Goal: Task Accomplishment & Management: Use online tool/utility

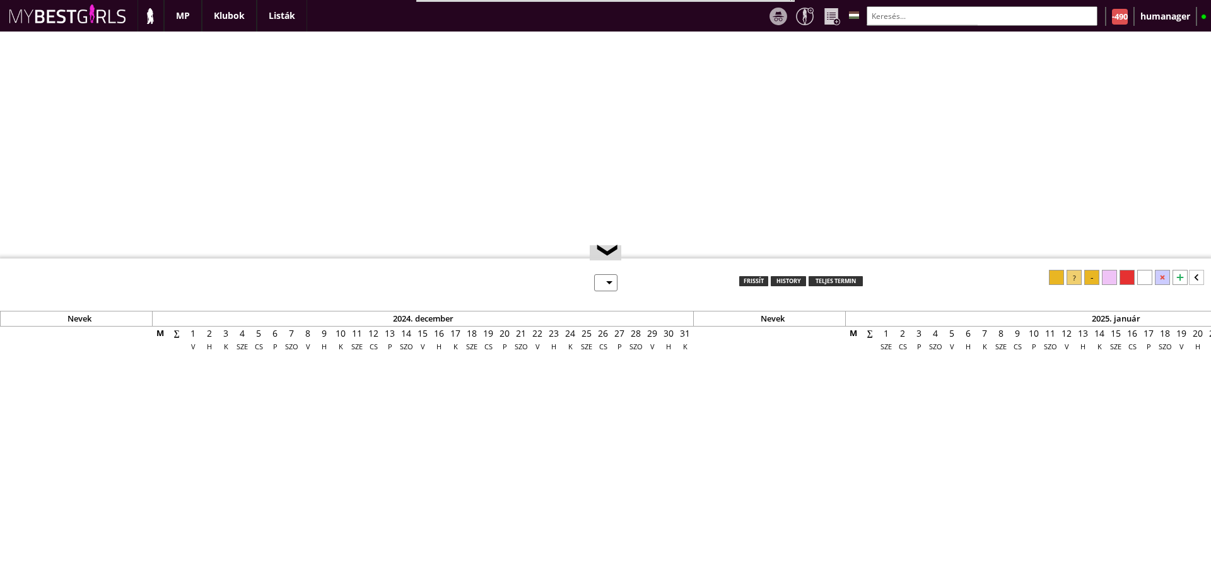
select select "0"
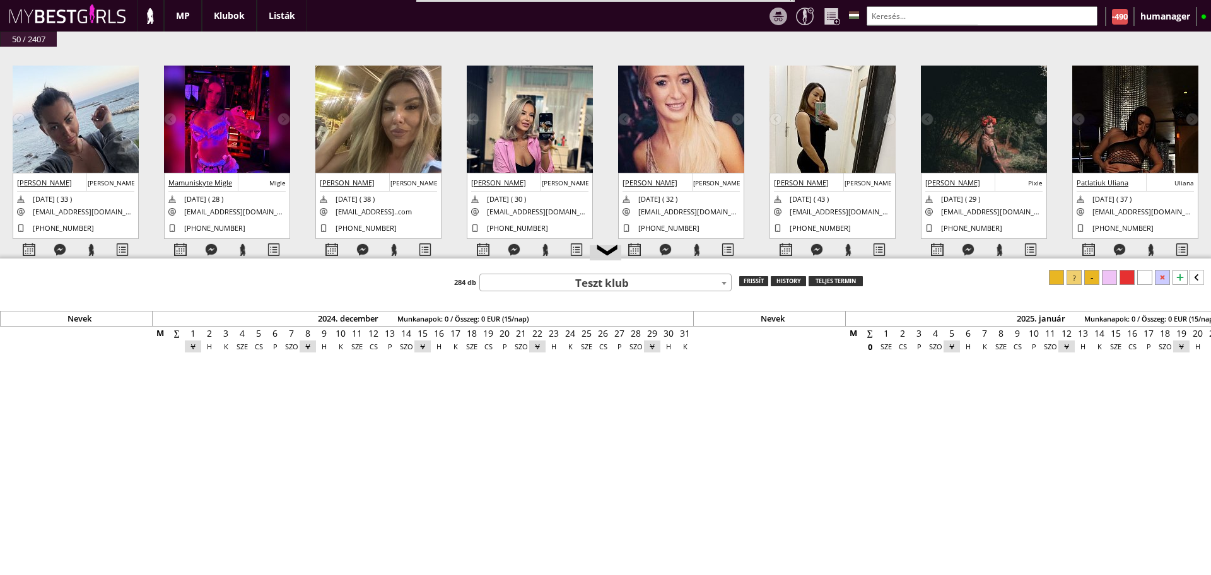
scroll to position [0, 5262]
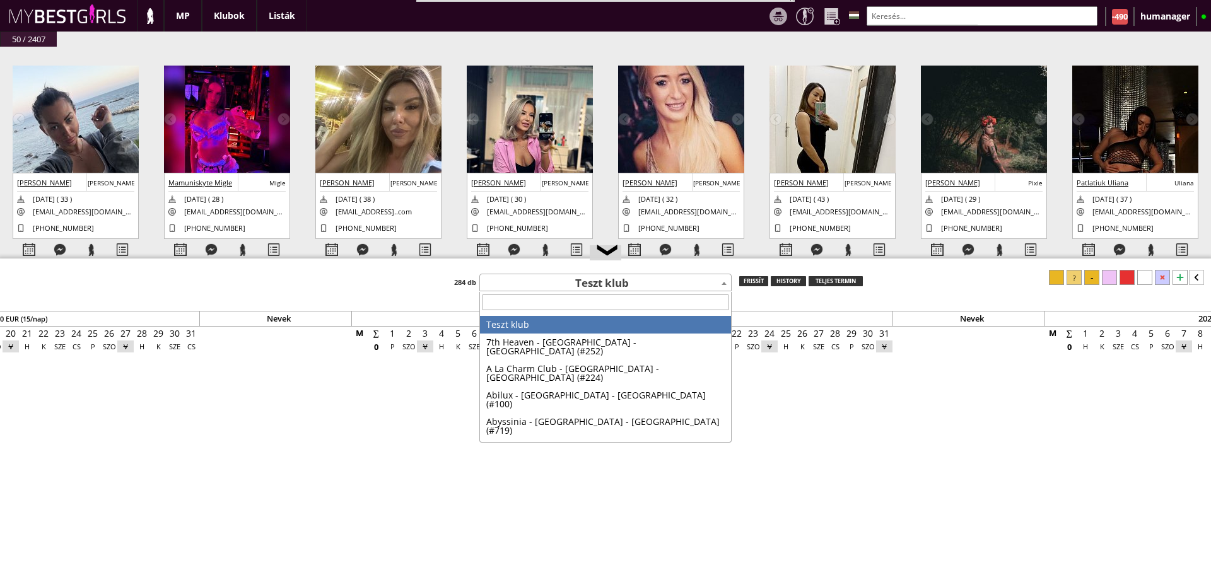
click at [570, 284] on span "Teszt klub" at bounding box center [605, 284] width 251 height 18
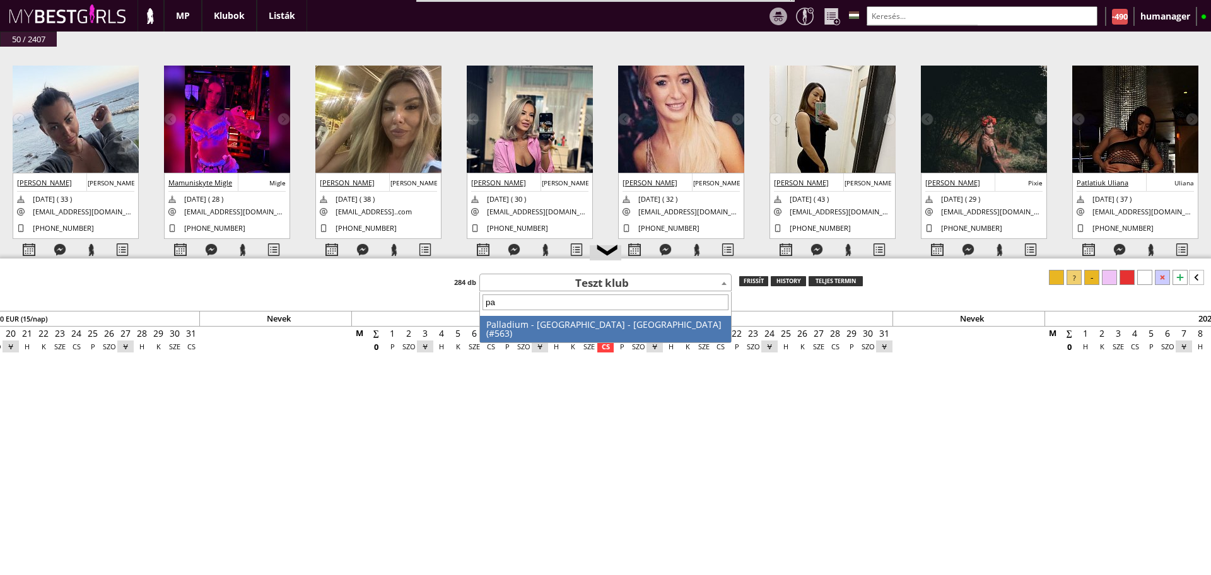
type input "p"
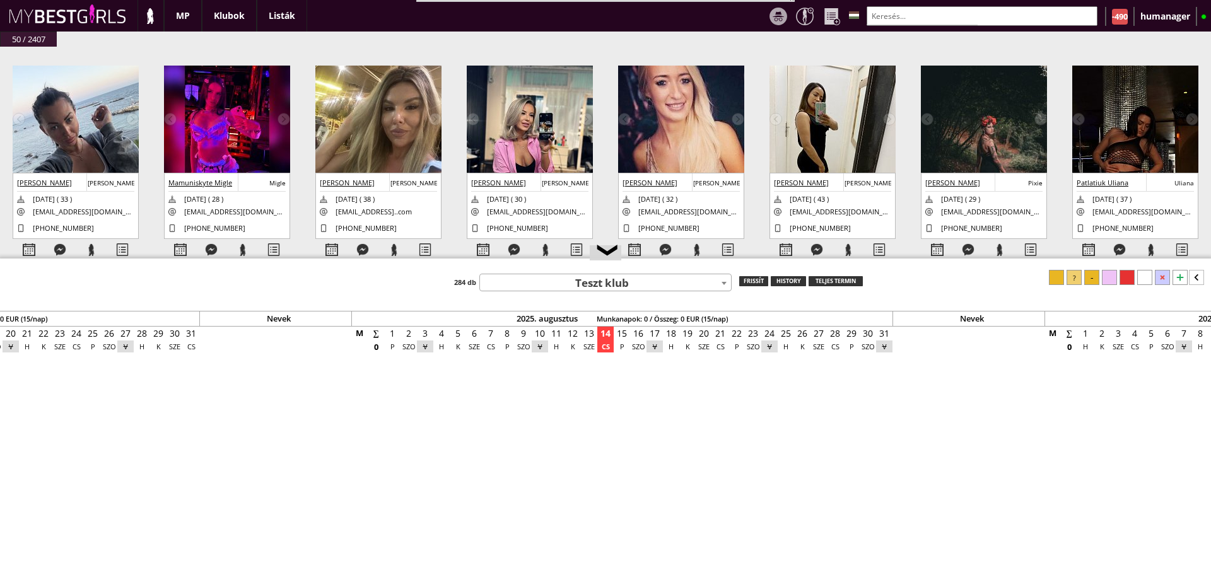
click at [680, 527] on div "Nevek 2024. december Munkanapok: 0 / Összeg: 0 EUR (15/nap) Nevek 2025. január …" at bounding box center [885, 449] width 12294 height 276
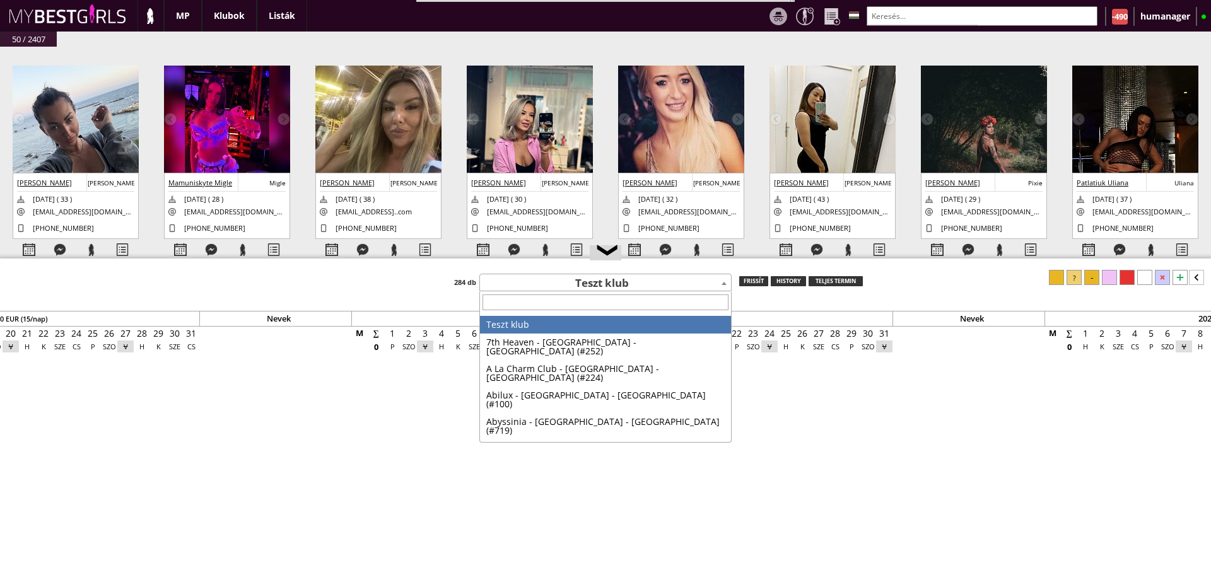
click at [576, 282] on span "Teszt klub" at bounding box center [605, 284] width 251 height 18
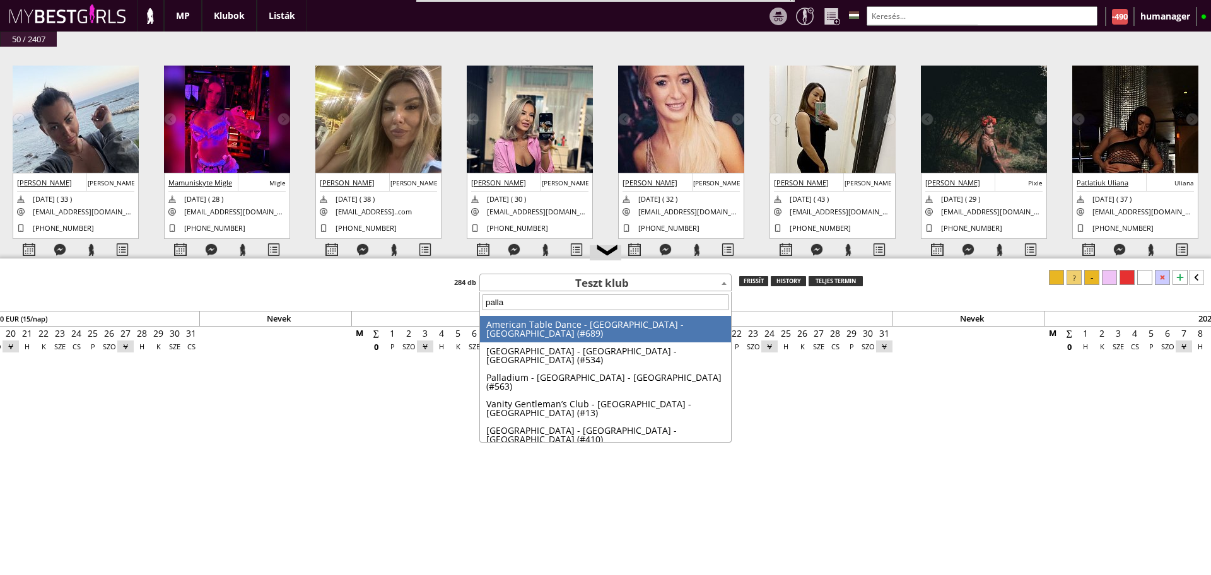
type input "pallad"
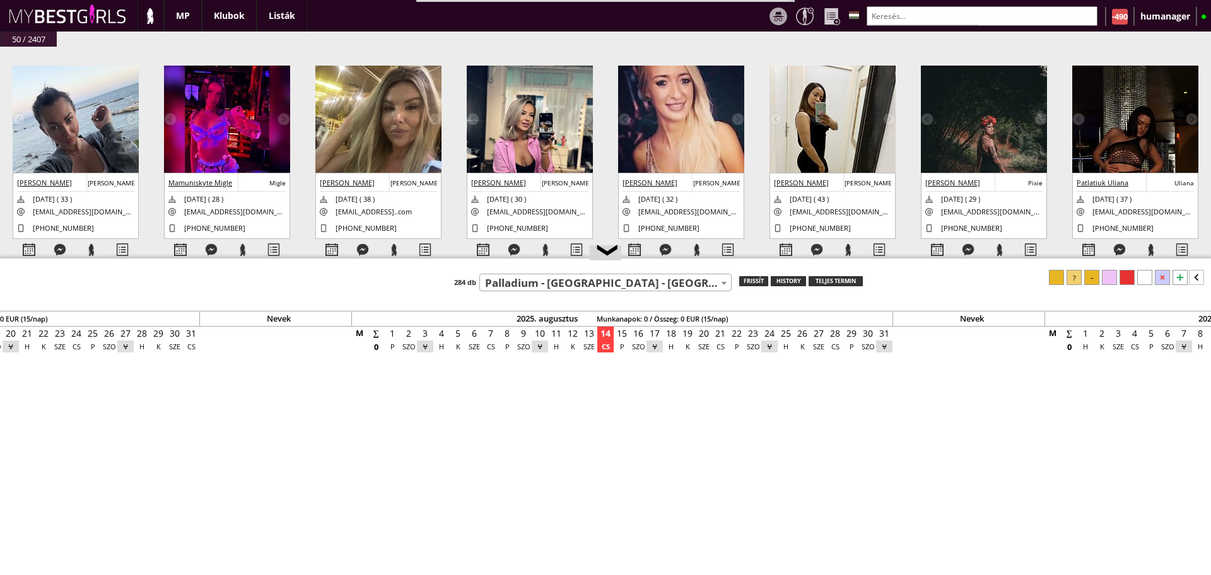
select select "563"
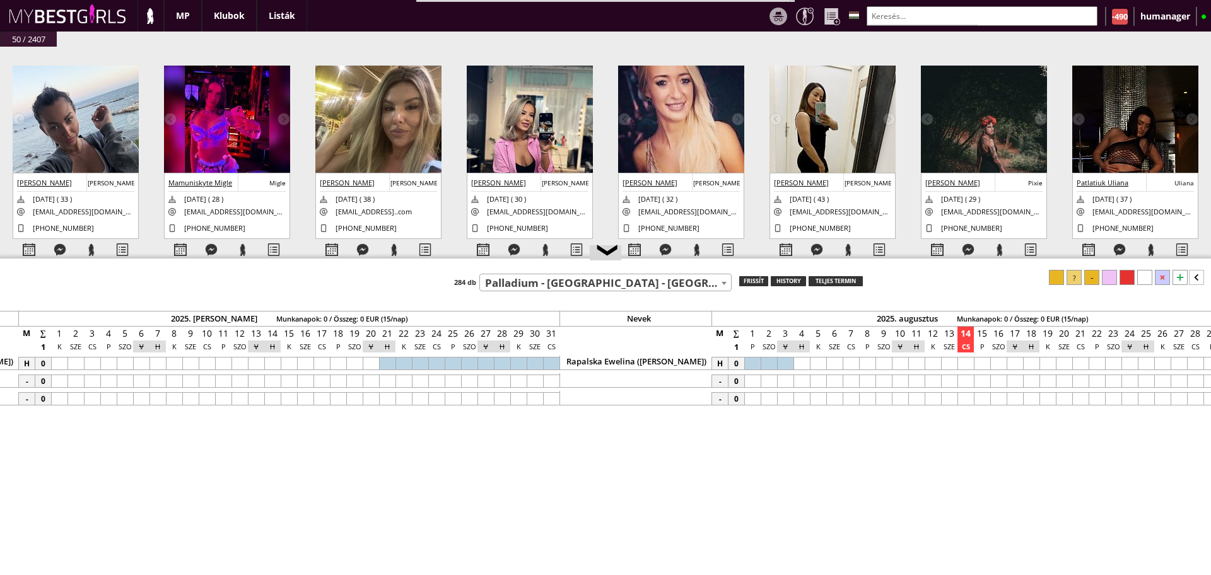
scroll to position [0, 5044]
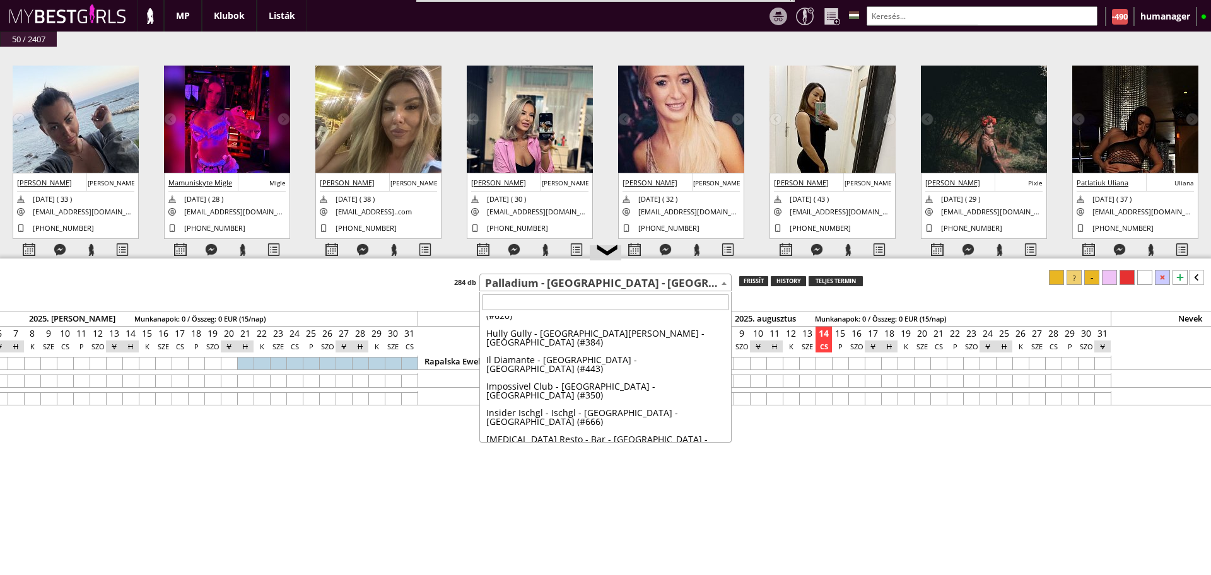
click at [570, 281] on span "Palladium - [GEOGRAPHIC_DATA] - [GEOGRAPHIC_DATA] (#563)" at bounding box center [605, 284] width 251 height 18
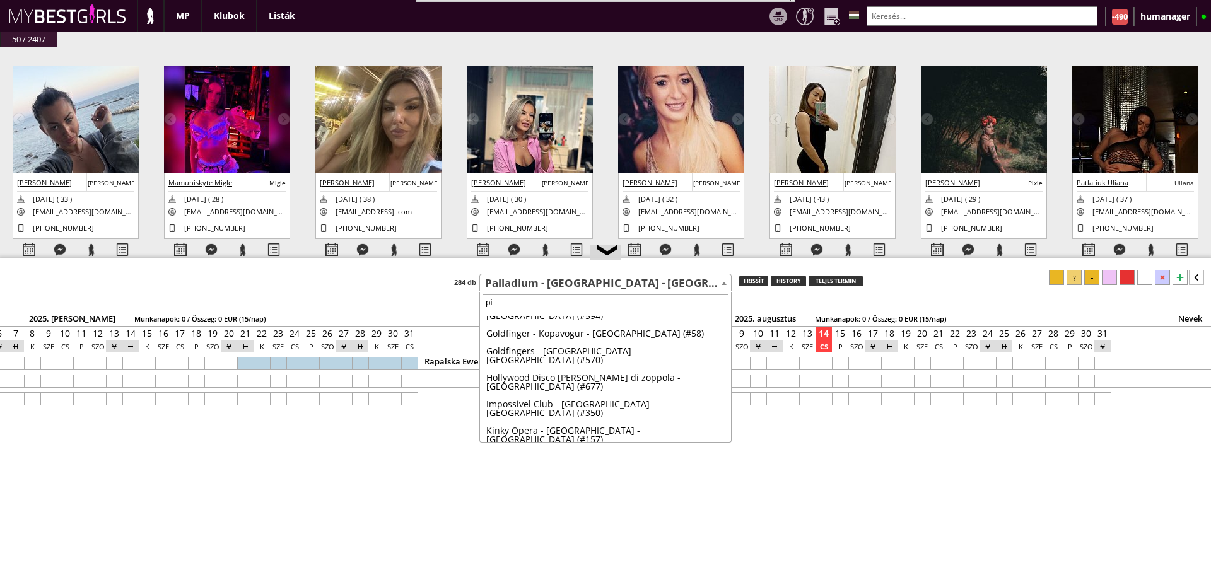
scroll to position [0, 0]
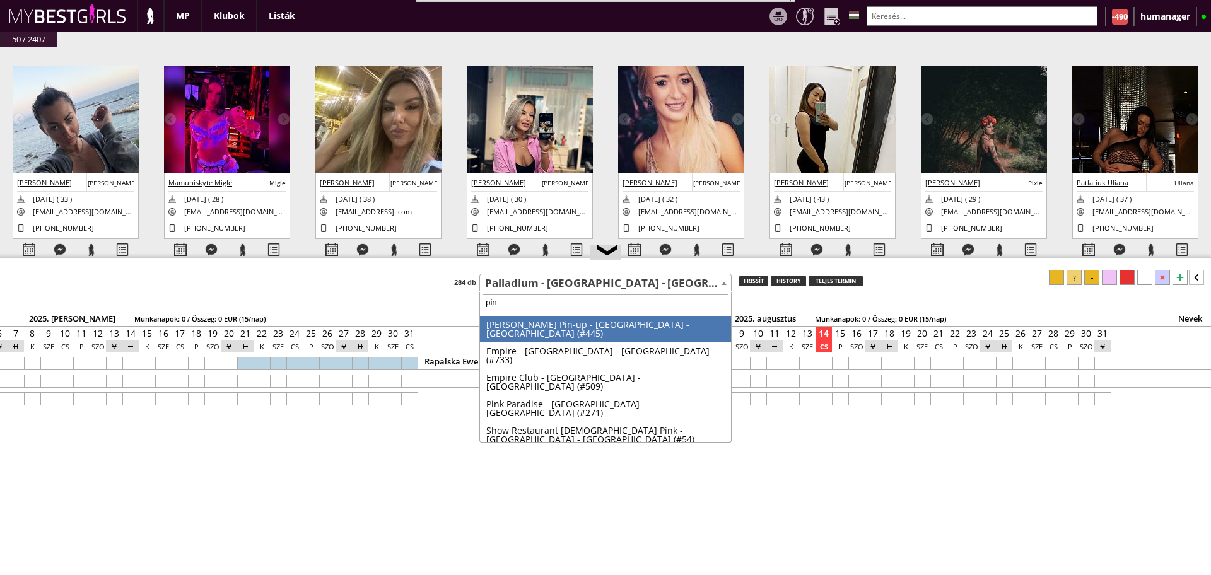
type input "pink"
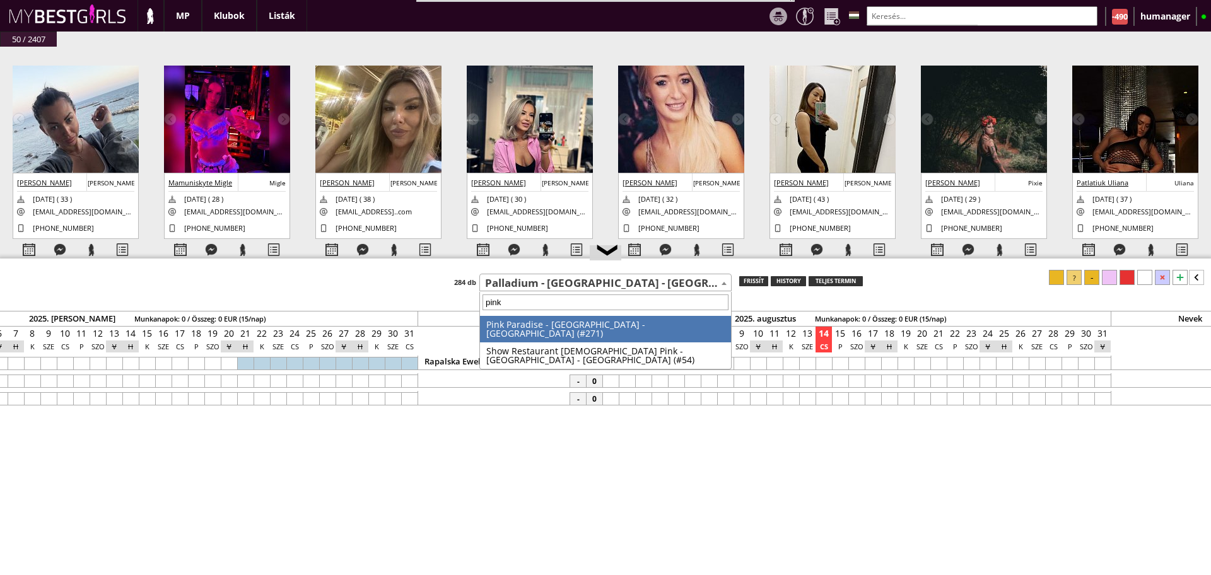
select select "271"
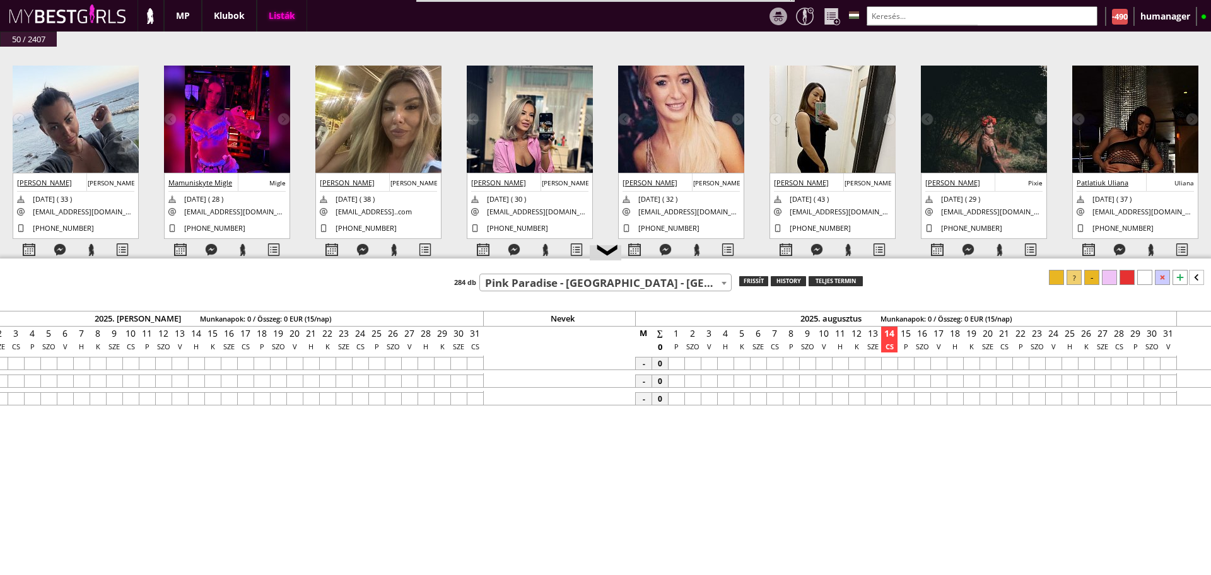
scroll to position [0, 4977]
click at [889, 16] on input "text" at bounding box center [981, 16] width 231 height 20
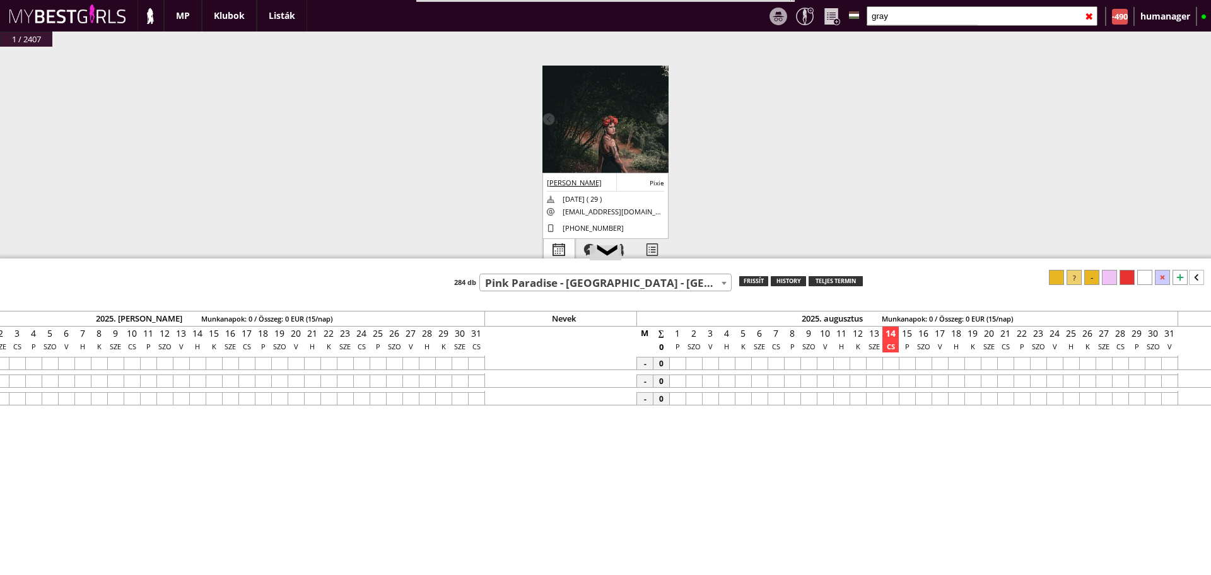
type input "gray"
click at [551, 252] on div at bounding box center [559, 250] width 31 height 22
select select "0"
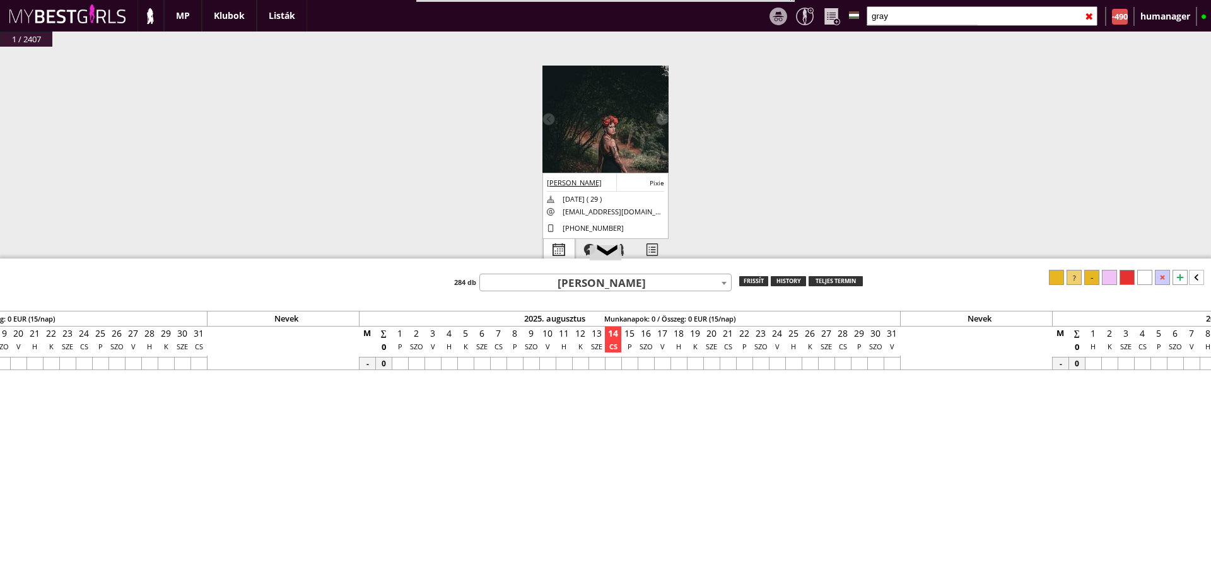
scroll to position [0, 5262]
click at [555, 250] on div at bounding box center [559, 250] width 31 height 22
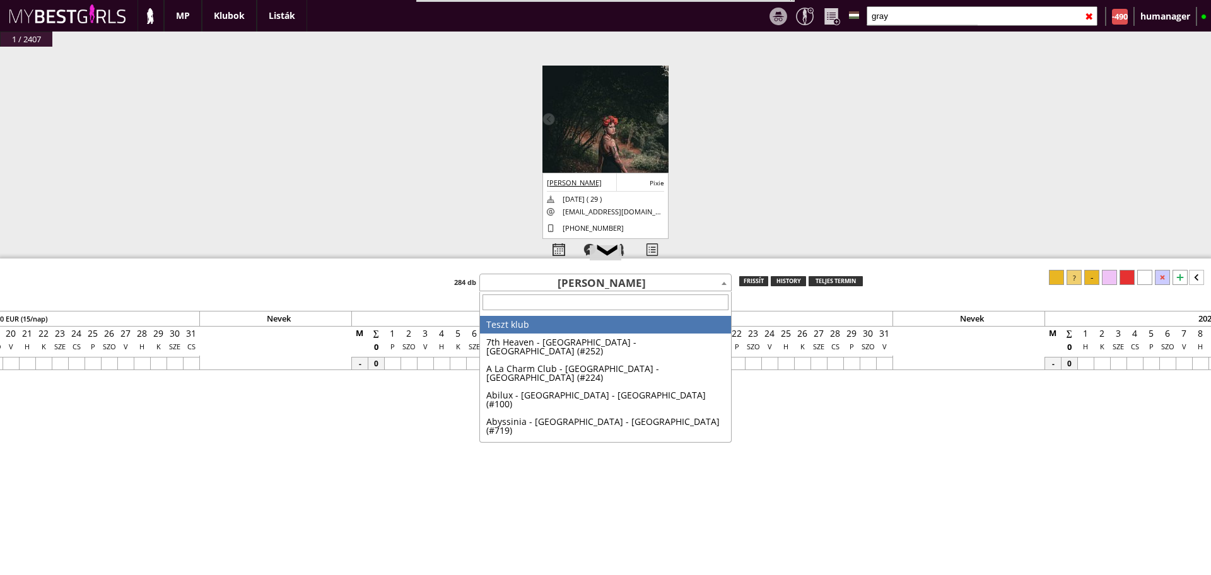
click at [600, 284] on span "Gray Jessica" at bounding box center [605, 284] width 251 height 18
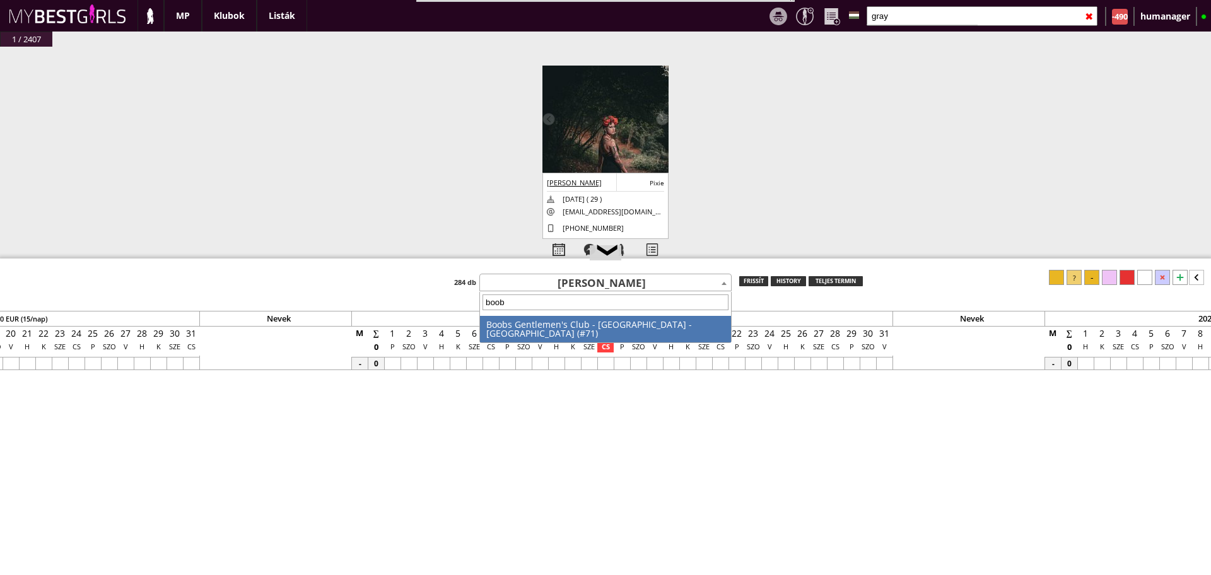
type input "boobs"
select select "71"
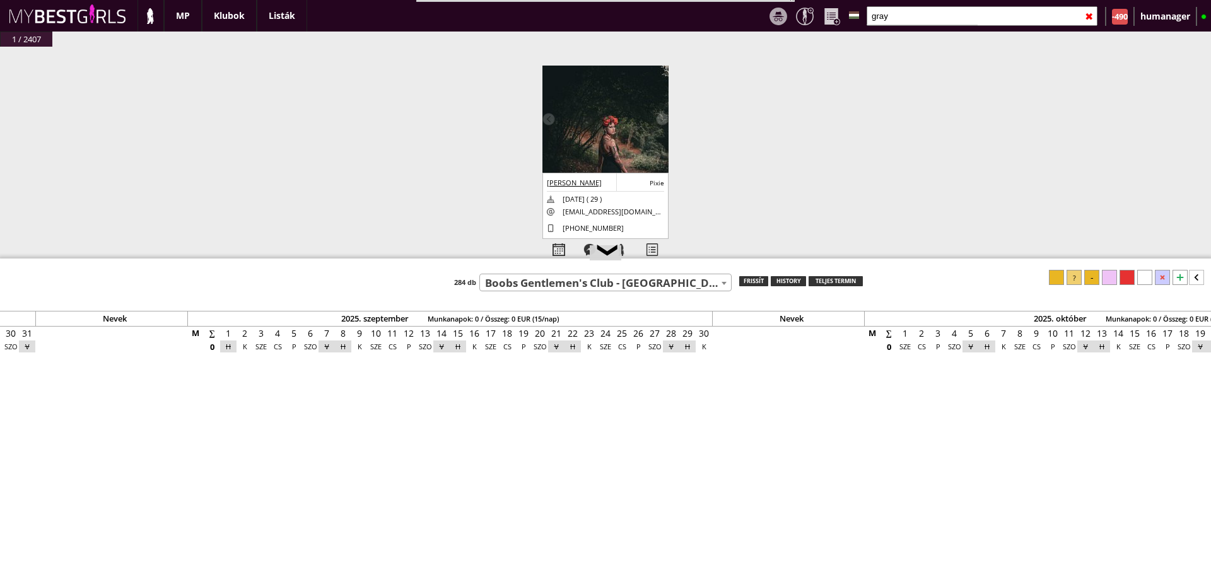
scroll to position [0, 6122]
click at [1178, 277] on div at bounding box center [1179, 277] width 15 height 15
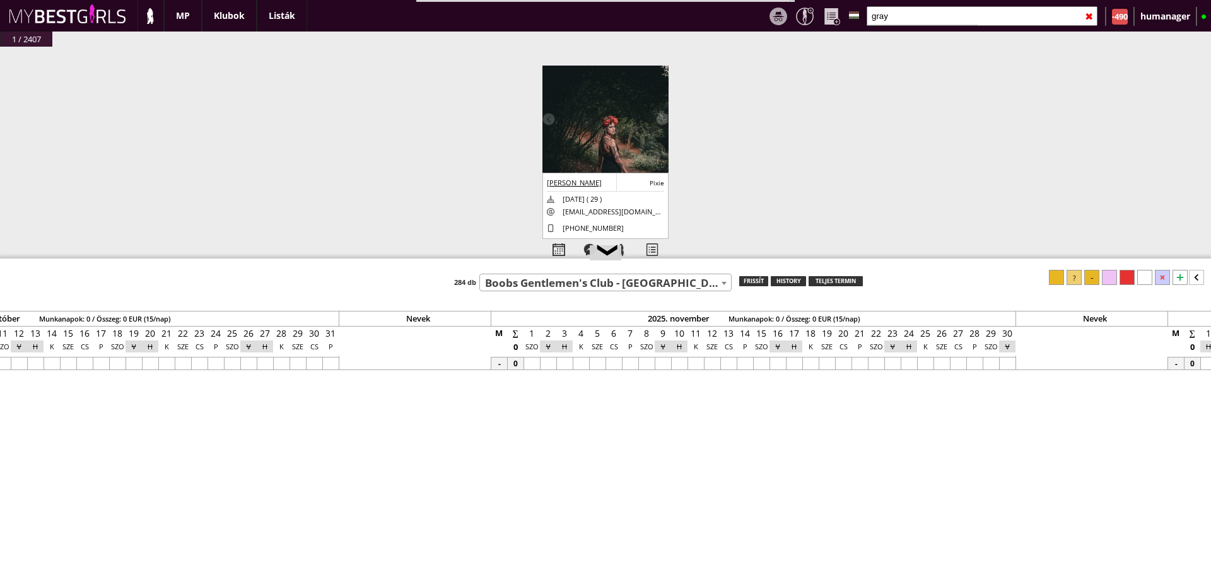
scroll to position [0, 7191]
click at [524, 368] on div at bounding box center [526, 363] width 16 height 13
click at [769, 365] on div at bounding box center [772, 363] width 16 height 13
click at [1081, 280] on div at bounding box center [1073, 277] width 15 height 15
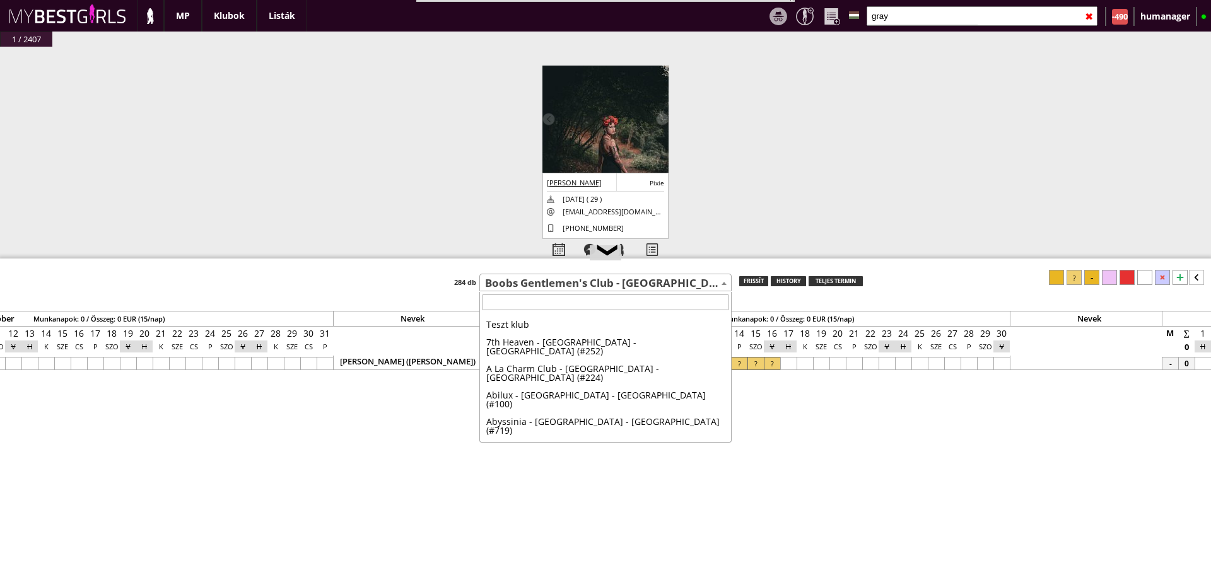
click at [587, 282] on span "Boobs Gentlemen's Club - [GEOGRAPHIC_DATA] - [GEOGRAPHIC_DATA] (#71)" at bounding box center [605, 284] width 251 height 18
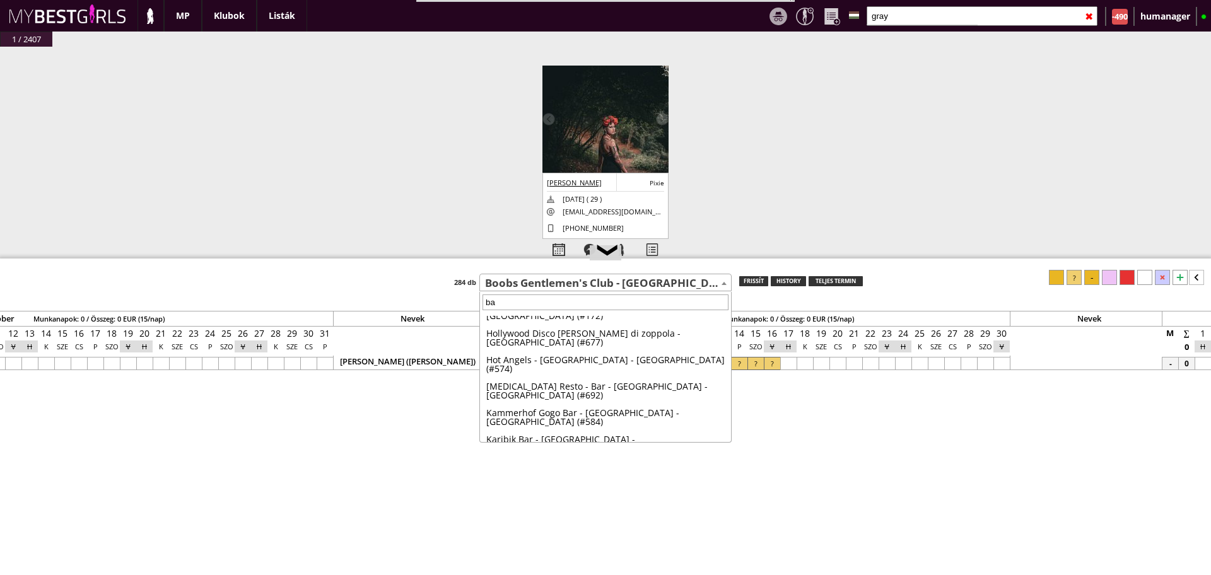
scroll to position [0, 0]
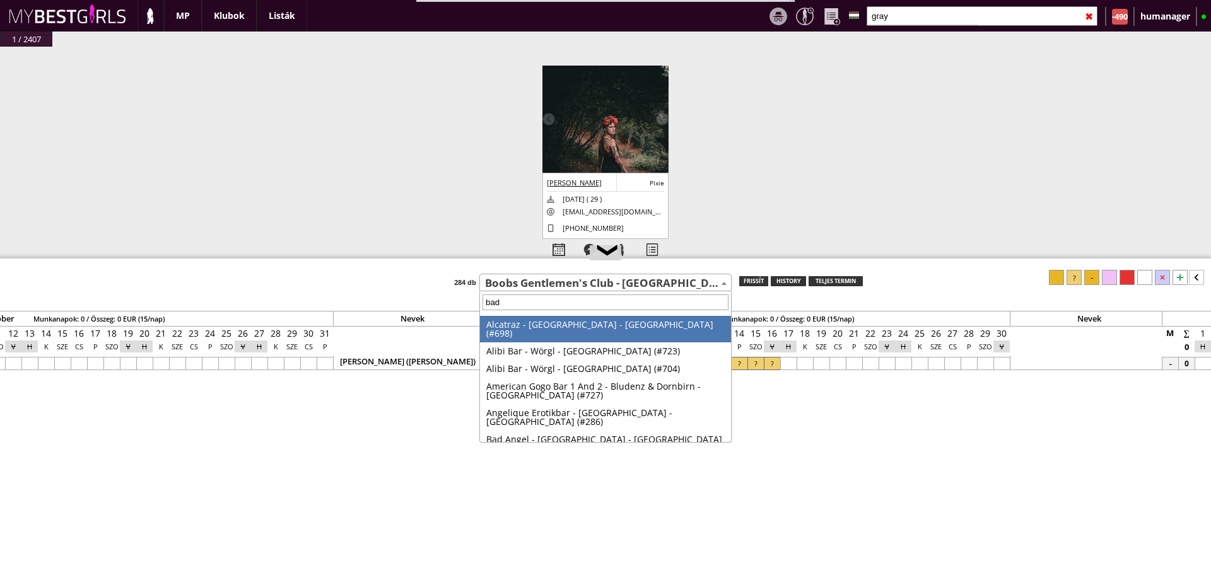
type input "bad a"
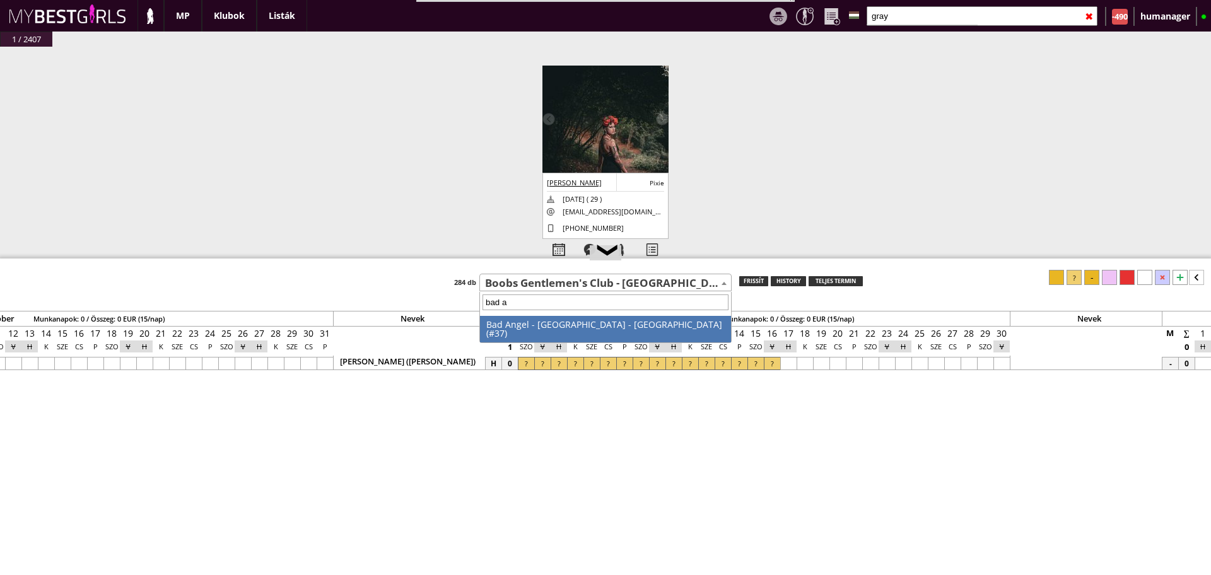
select select "37"
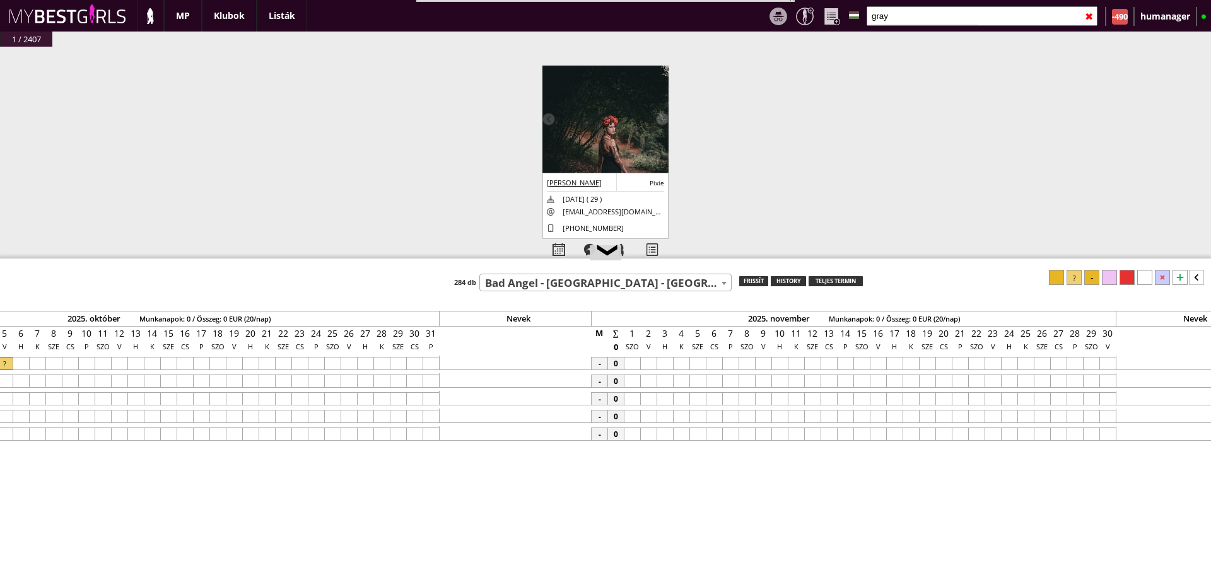
scroll to position [0, 7088]
click at [632, 361] on div at bounding box center [629, 363] width 16 height 13
click at [876, 362] on div at bounding box center [875, 363] width 16 height 13
click at [1076, 282] on div at bounding box center [1073, 277] width 15 height 15
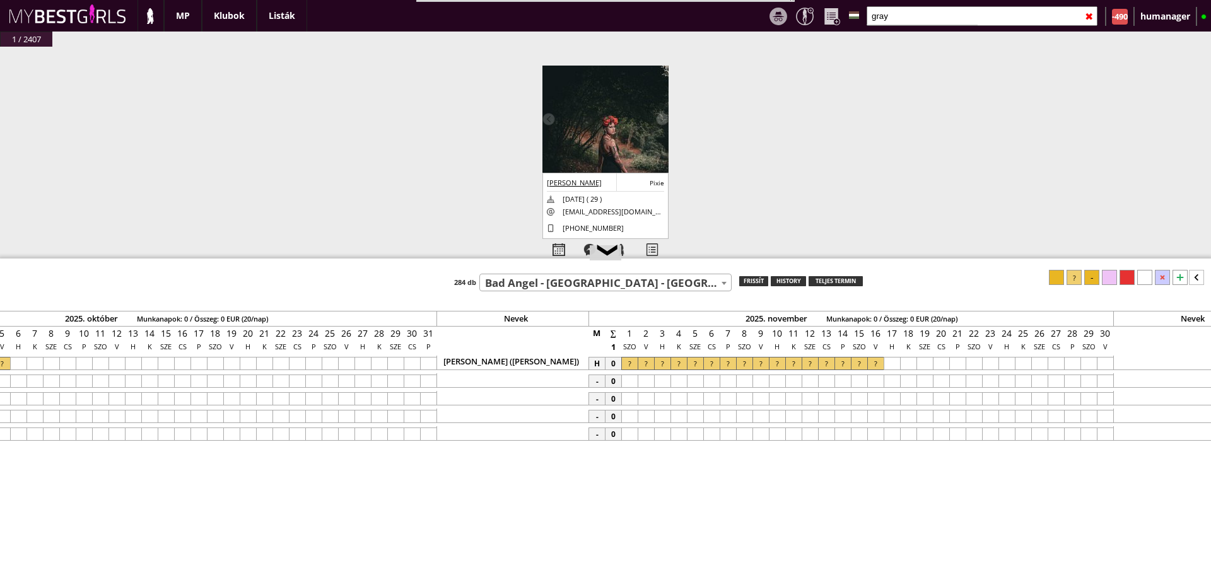
click at [901, 20] on input "gray" at bounding box center [981, 16] width 231 height 20
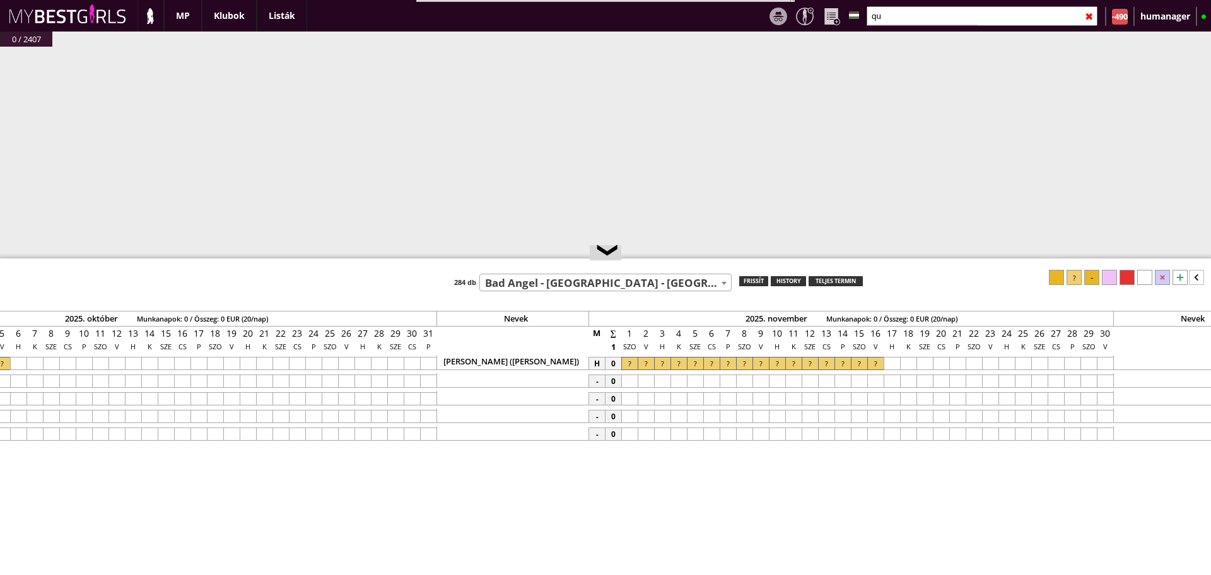
type input "q"
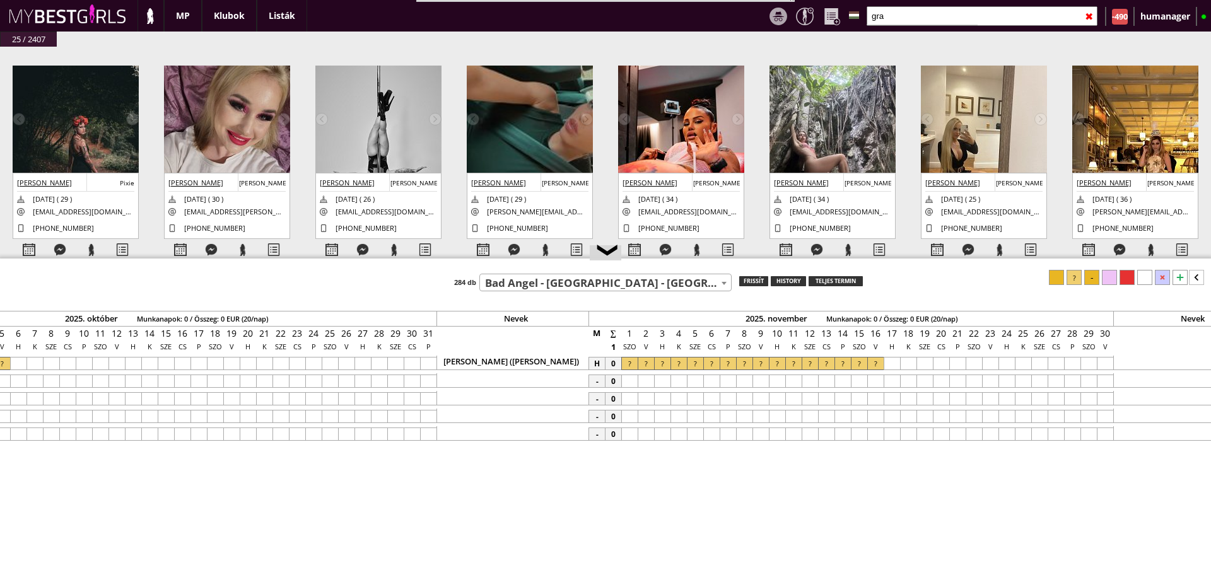
type input "gray"
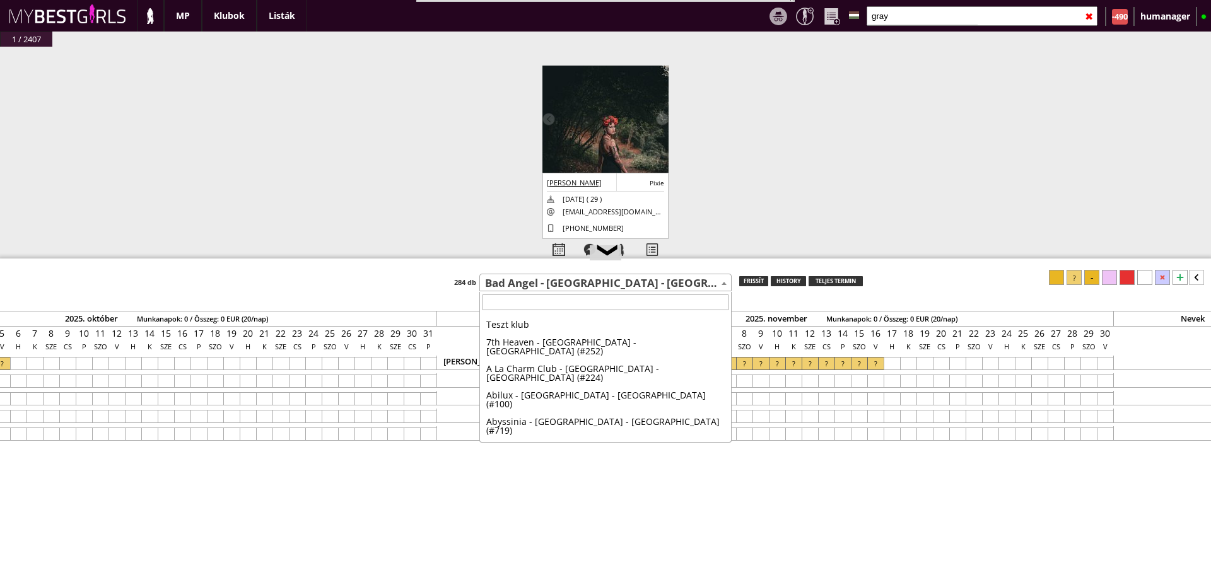
click at [549, 276] on span "Bad Angel - [GEOGRAPHIC_DATA] - [GEOGRAPHIC_DATA] (#37)" at bounding box center [605, 284] width 251 height 18
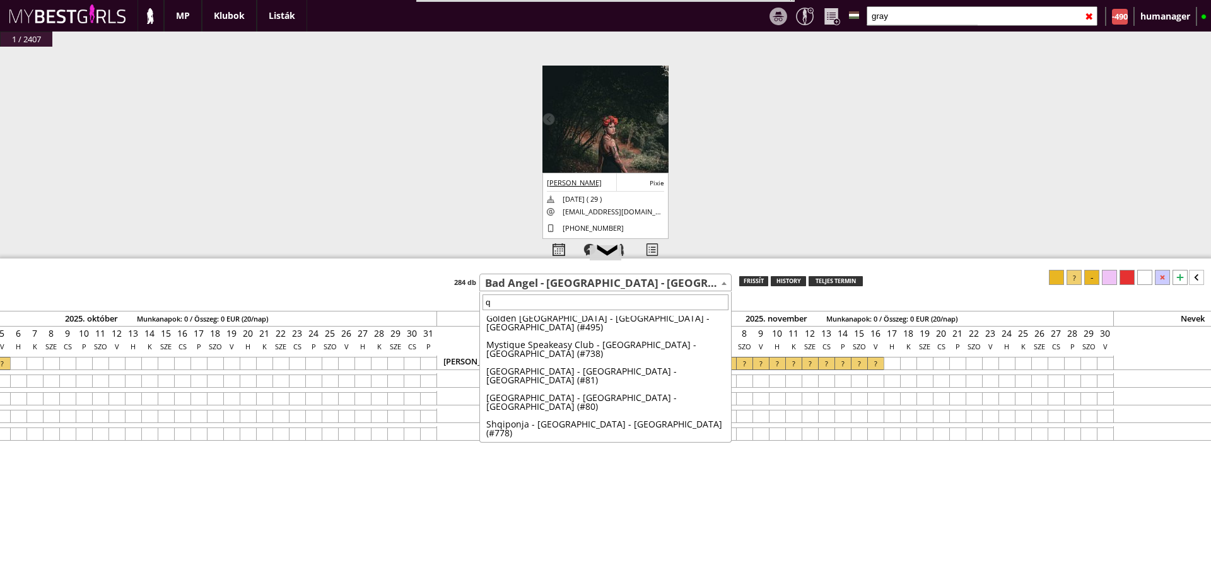
scroll to position [0, 0]
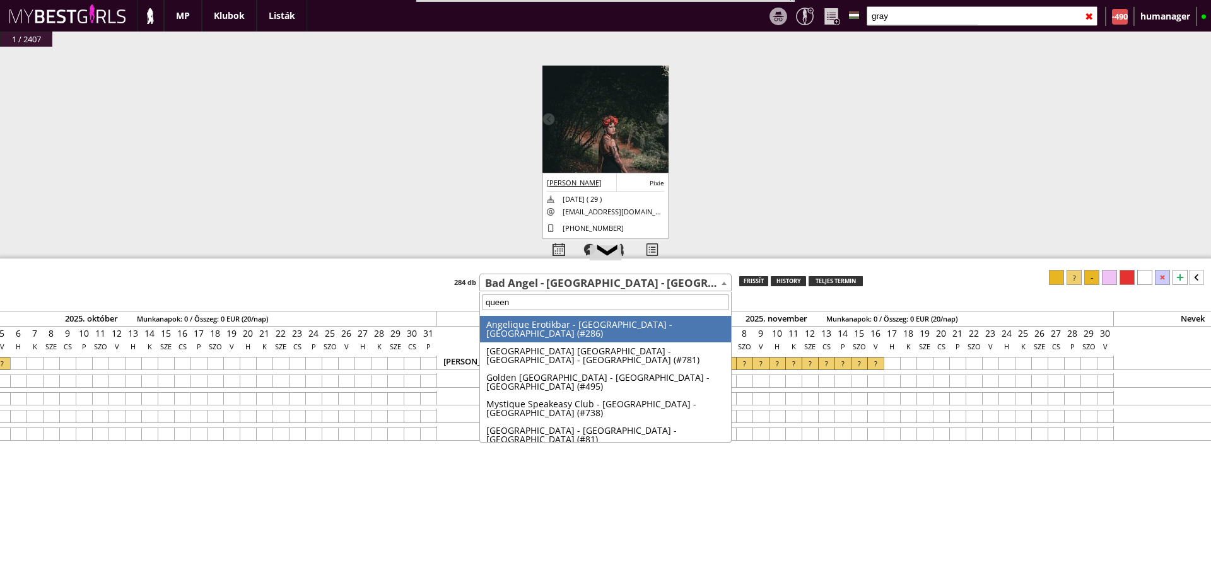
type input "queens"
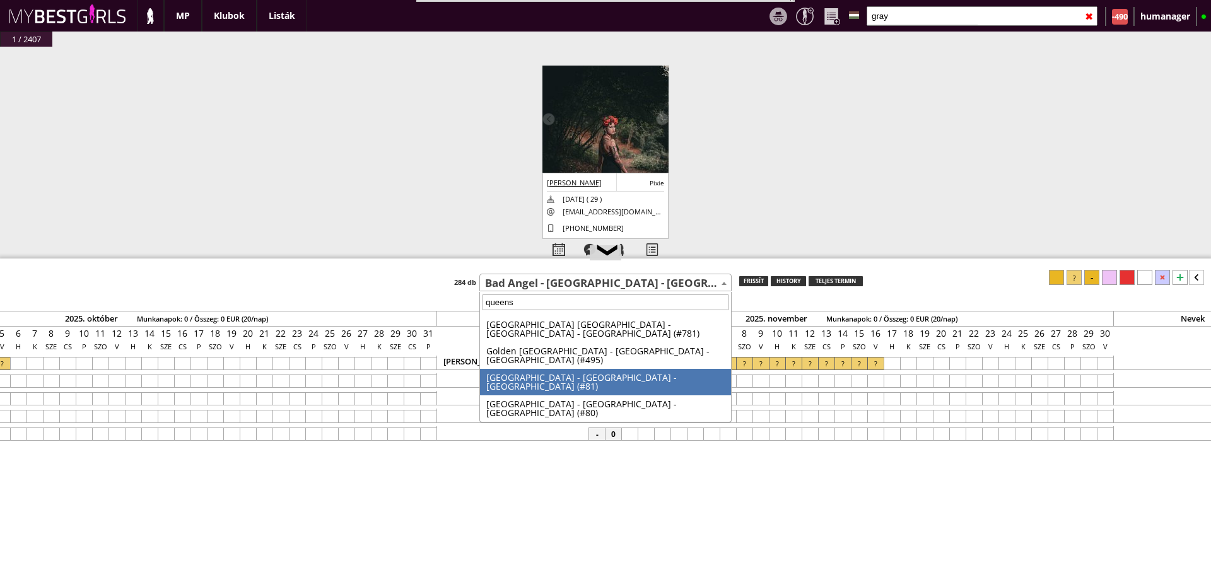
select select "81"
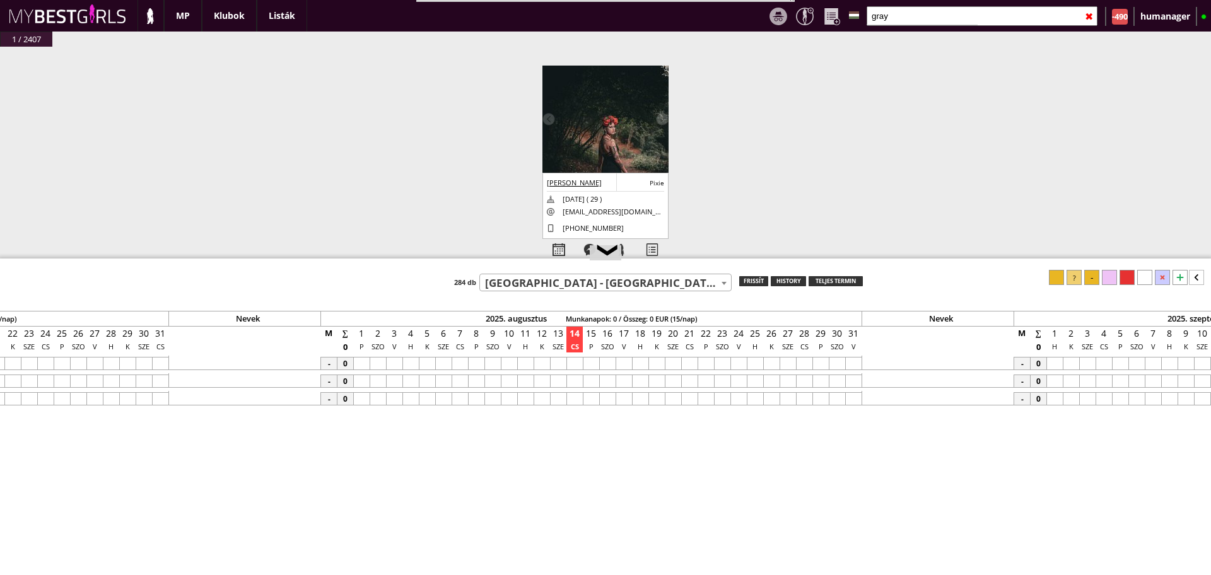
scroll to position [0, 5351]
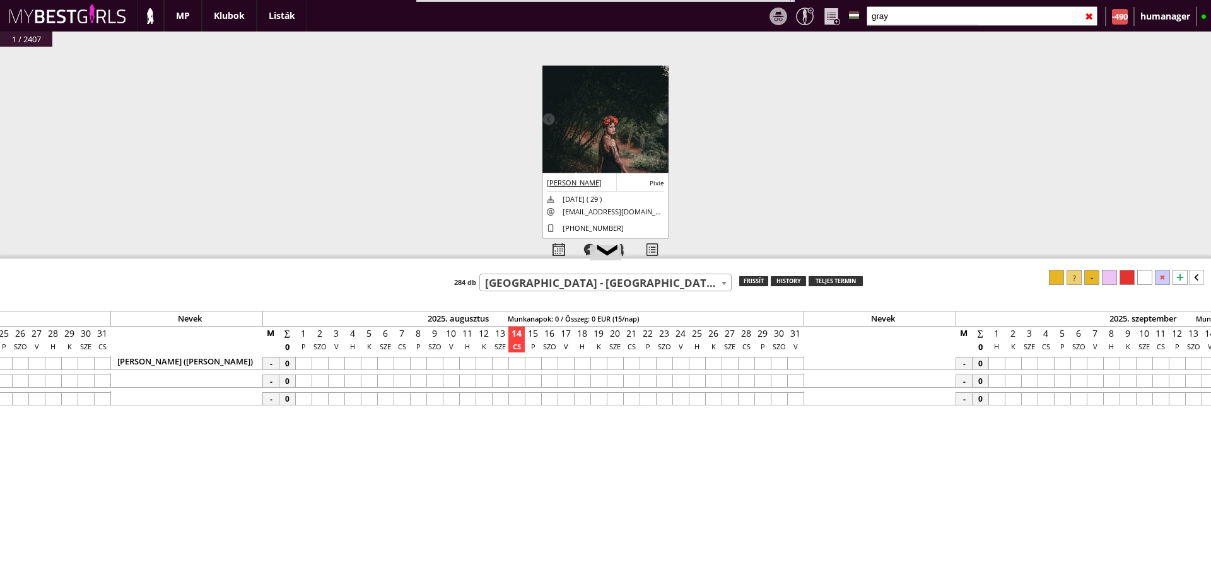
click at [256, 359] on div "[PERSON_NAME] ([PERSON_NAME])" at bounding box center [186, 363] width 152 height 15
click at [256, 359] on div at bounding box center [256, 363] width 7 height 8
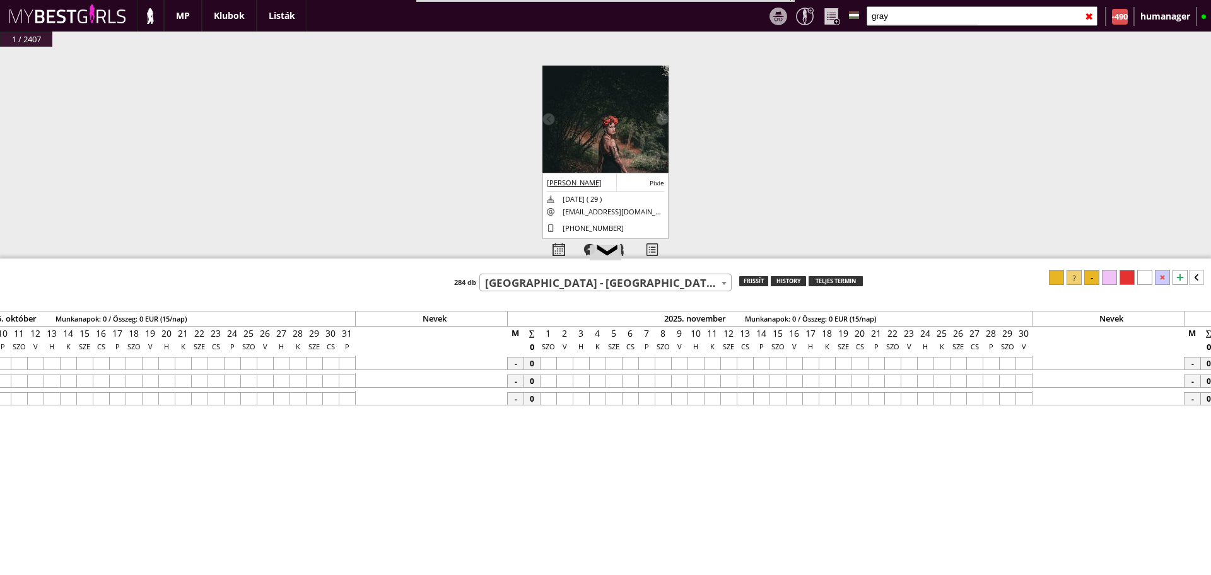
scroll to position [0, 7171]
click at [545, 363] on div at bounding box center [546, 363] width 16 height 13
click at [792, 360] on div at bounding box center [792, 363] width 16 height 13
click at [1078, 279] on div at bounding box center [1073, 277] width 15 height 15
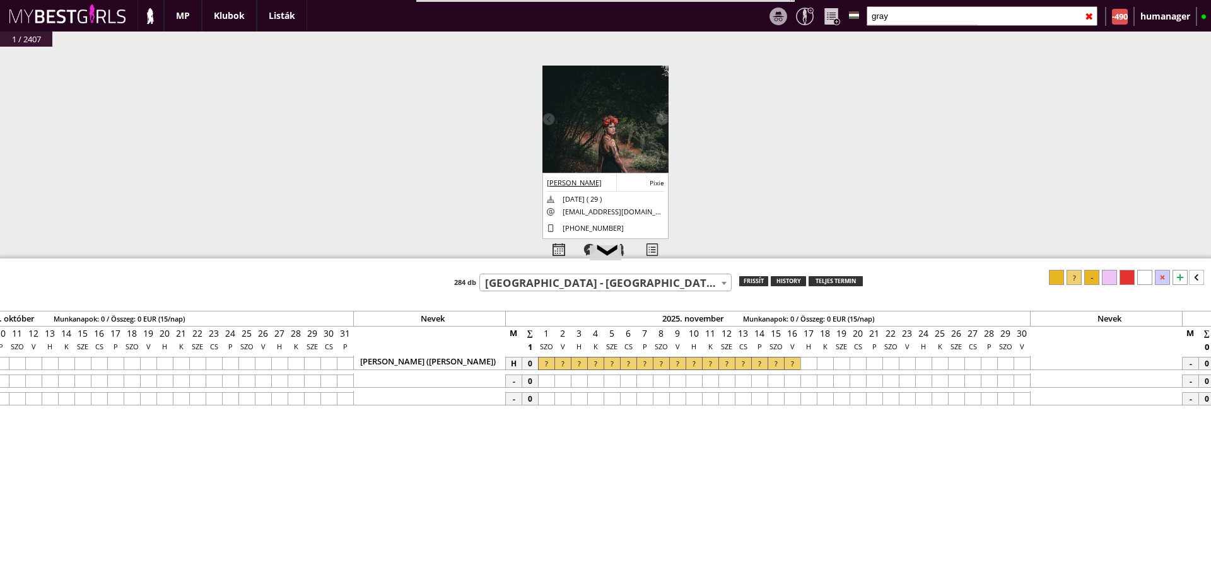
click at [933, 18] on input "gray" at bounding box center [981, 16] width 231 height 20
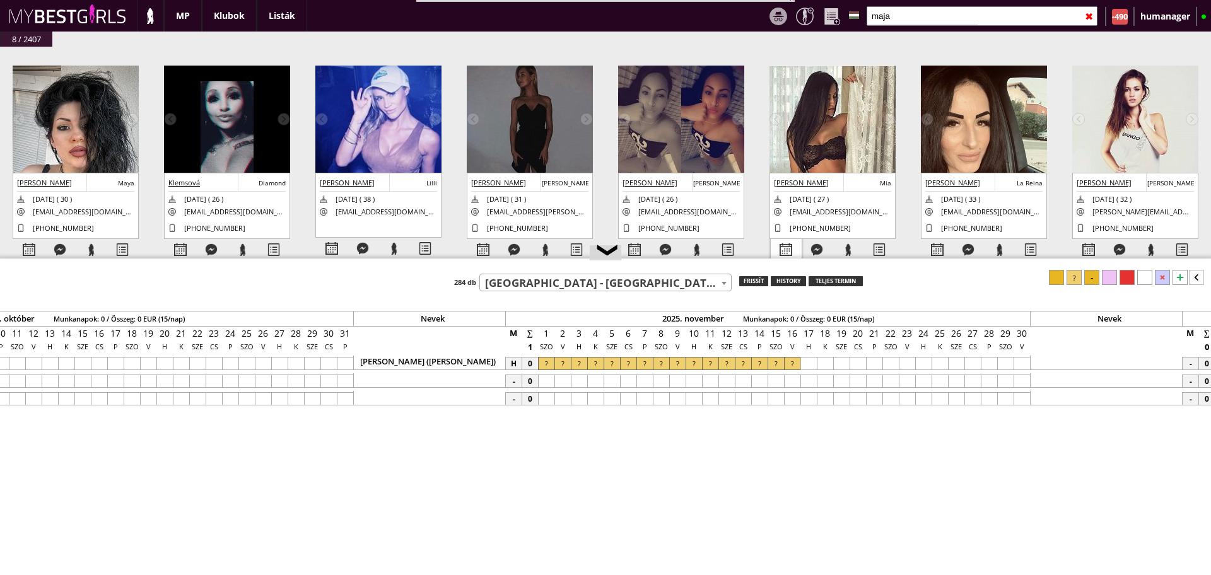
type input "maja"
click at [784, 240] on div at bounding box center [786, 250] width 31 height 22
select select "0"
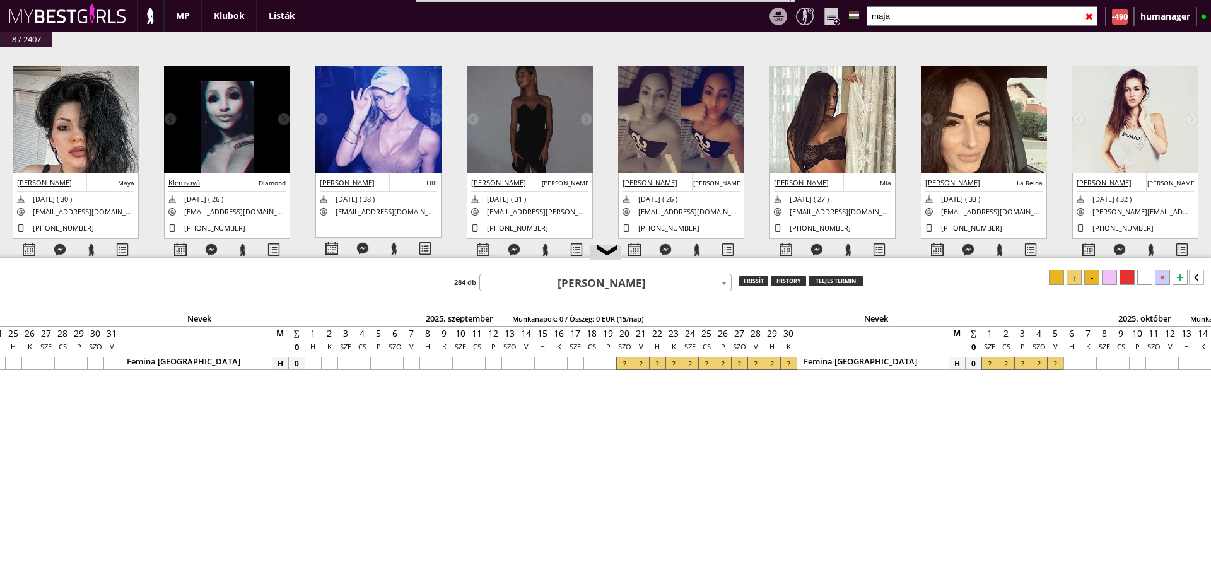
scroll to position [0, 6036]
click at [813, 149] on img at bounding box center [832, 145] width 126 height 158
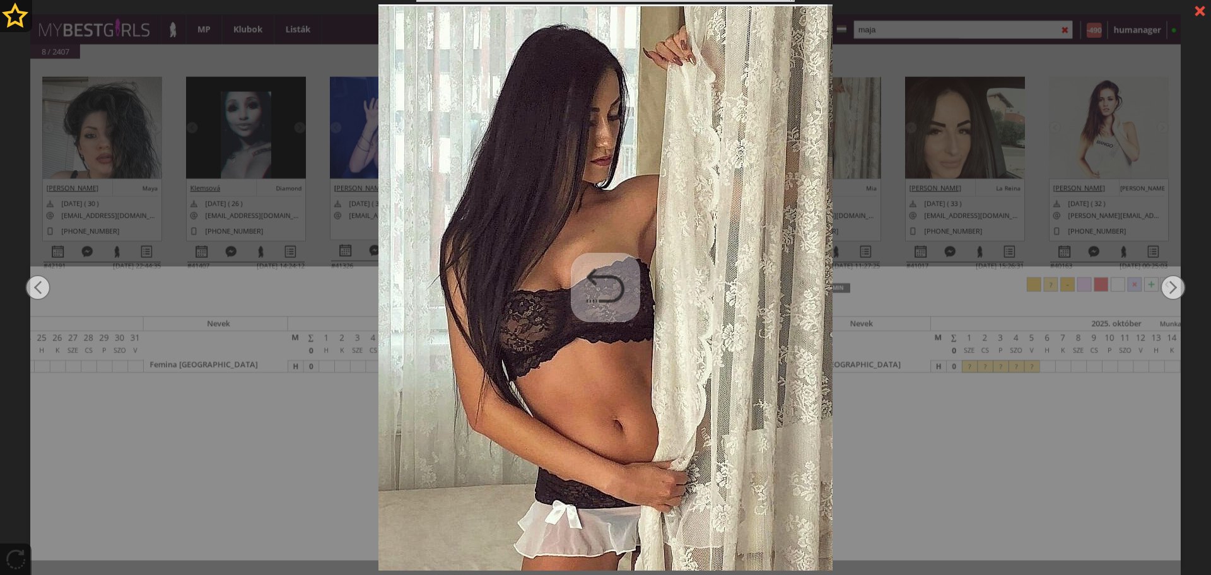
click at [887, 209] on div at bounding box center [605, 287] width 1211 height 575
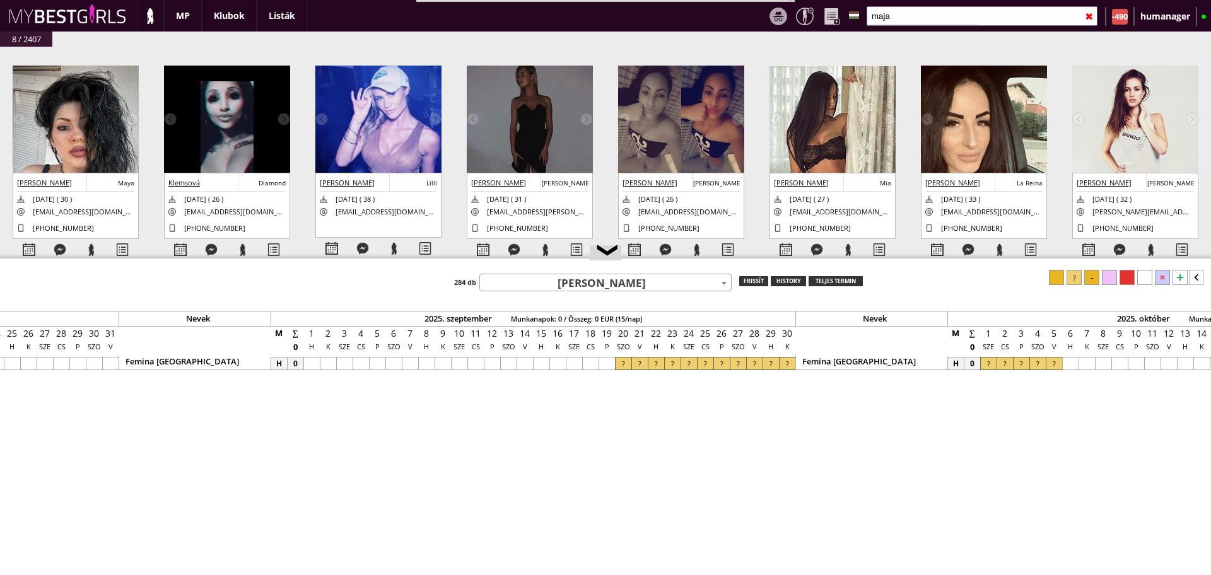
click at [895, 11] on input "maja" at bounding box center [981, 16] width 231 height 20
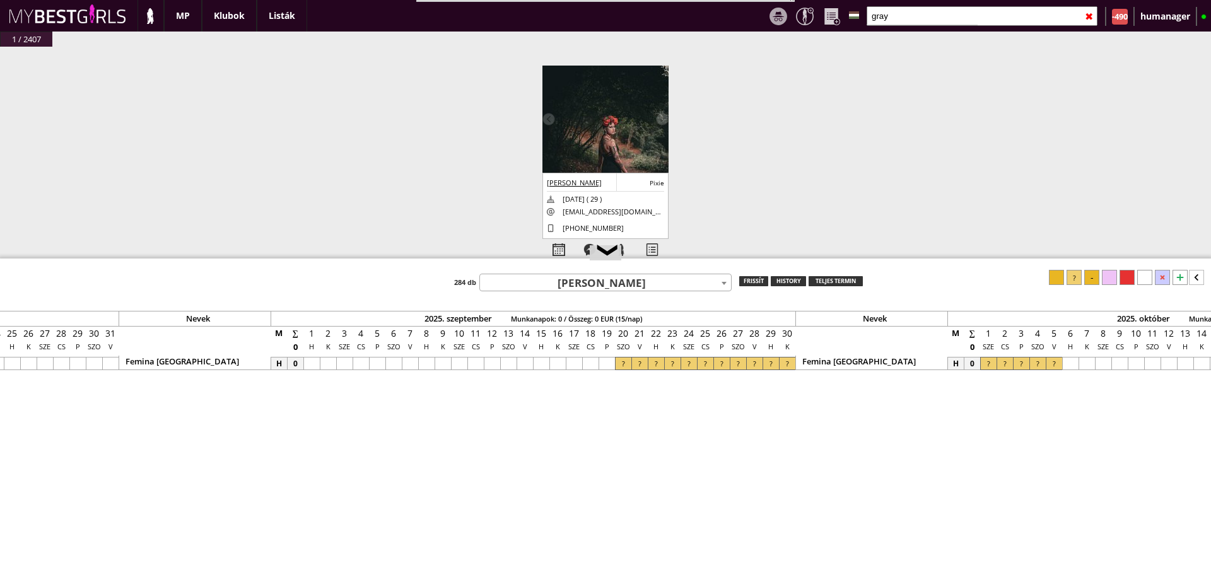
type input "gray"
click at [581, 129] on img at bounding box center [605, 160] width 126 height 189
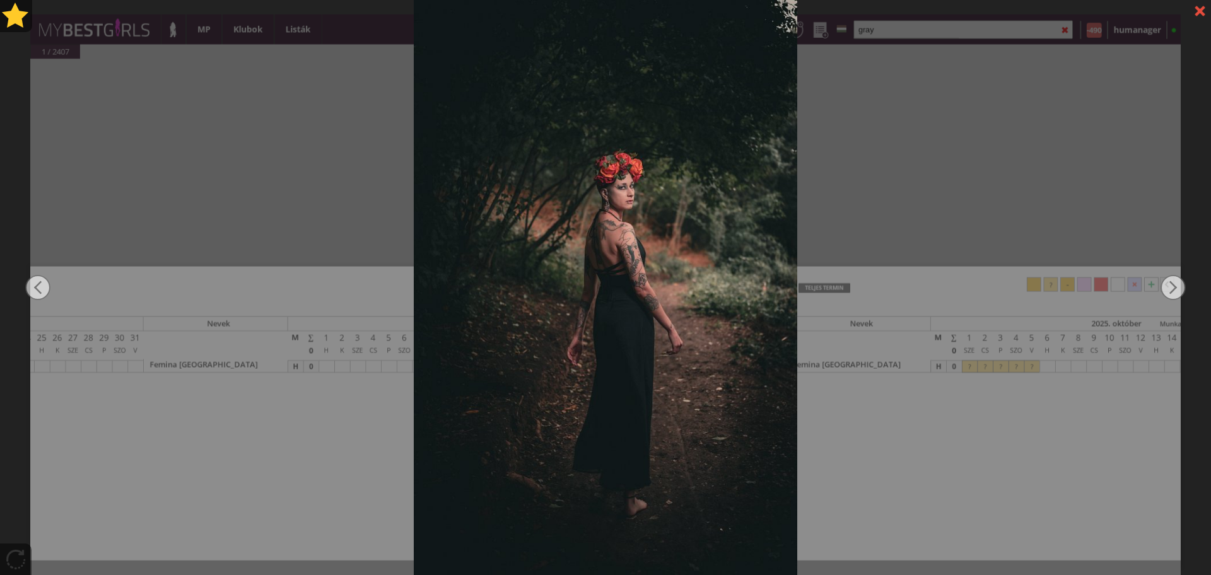
click at [929, 201] on div at bounding box center [605, 287] width 1211 height 575
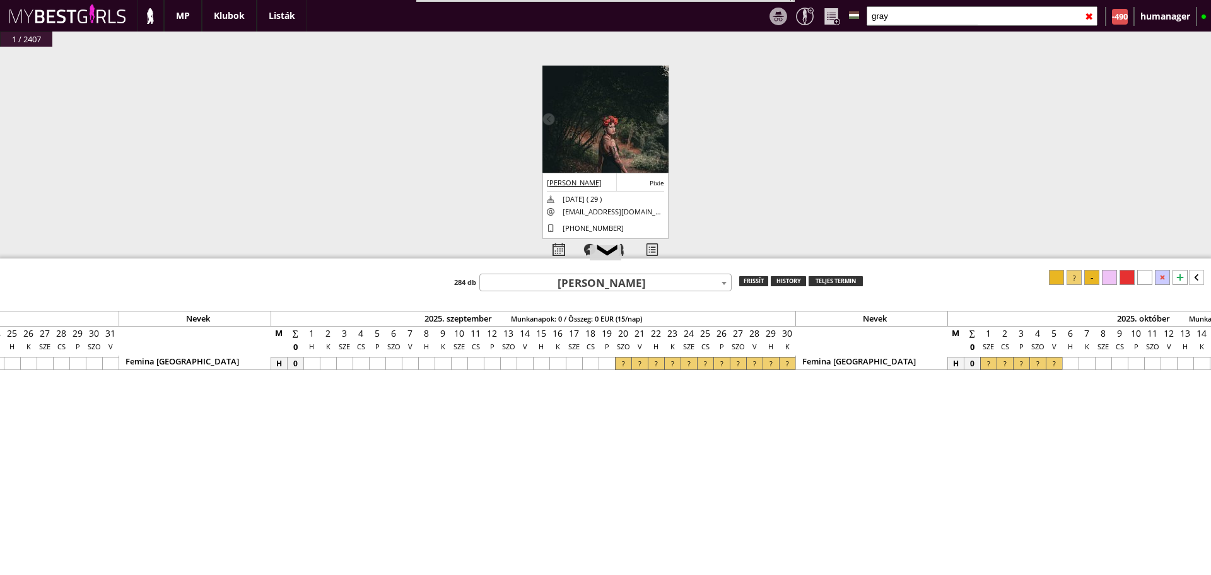
click at [904, 18] on input "gray" at bounding box center [981, 16] width 231 height 20
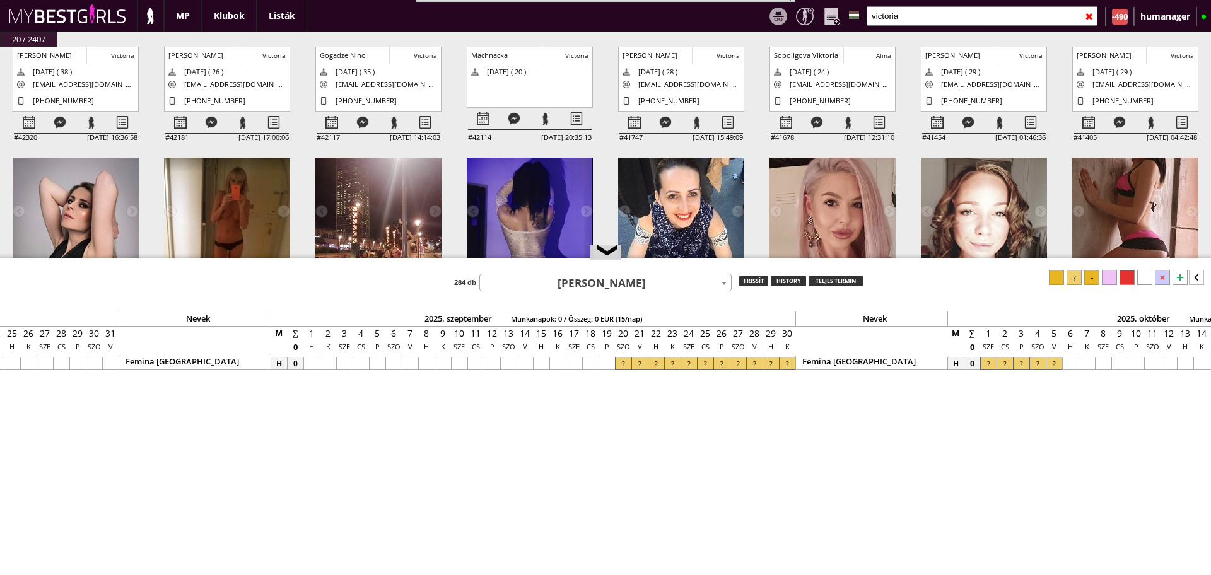
scroll to position [0, 0]
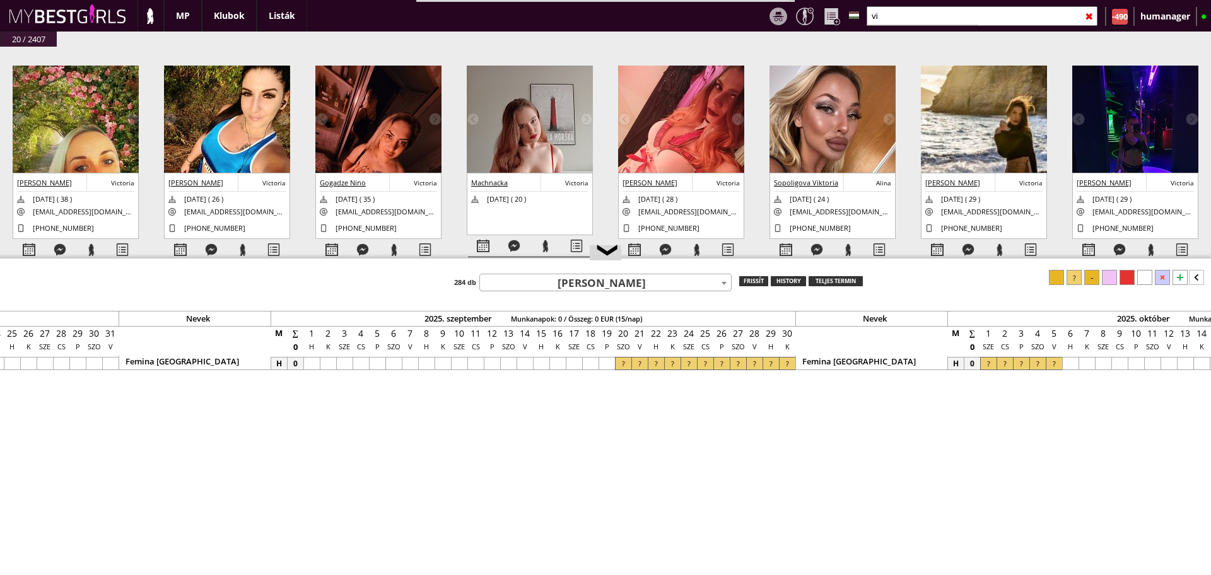
type input "v"
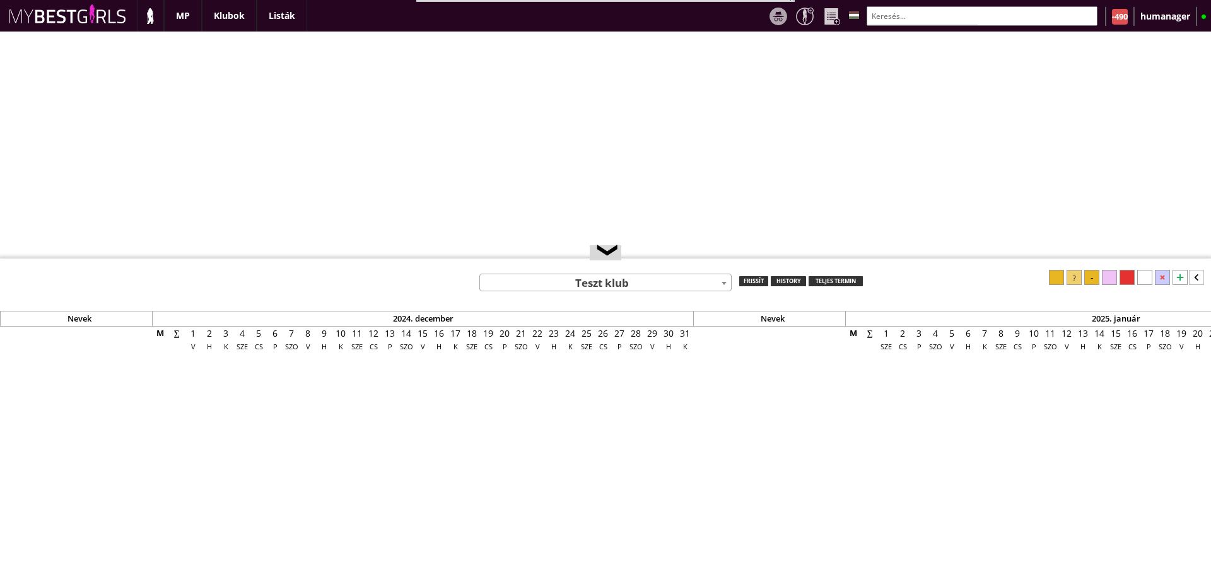
select select "0"
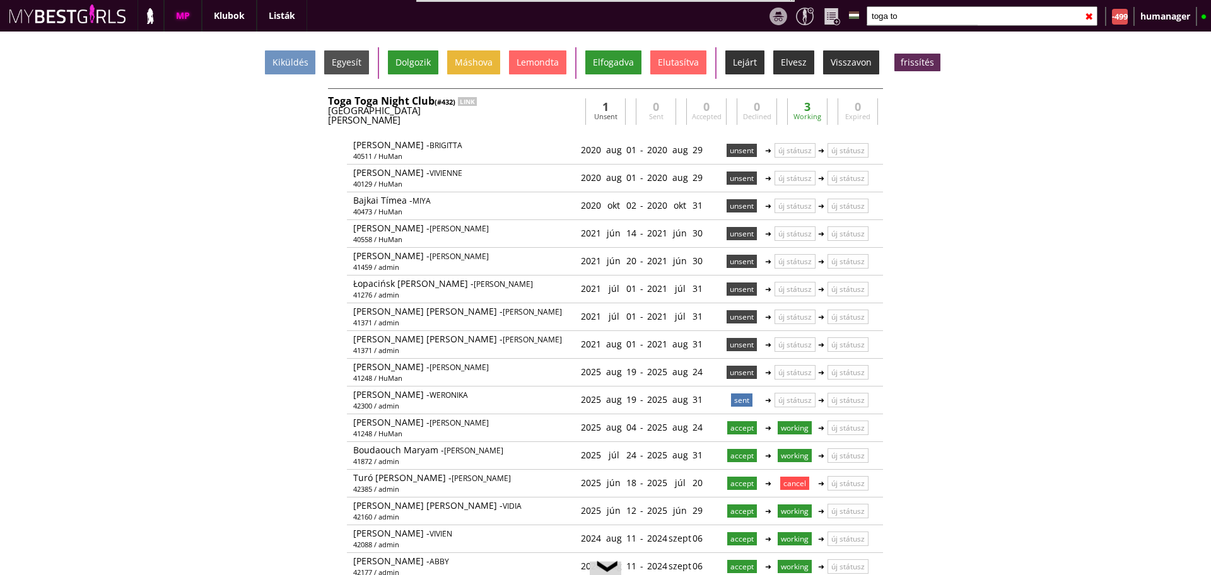
click at [939, 23] on input "toga to" at bounding box center [981, 16] width 231 height 20
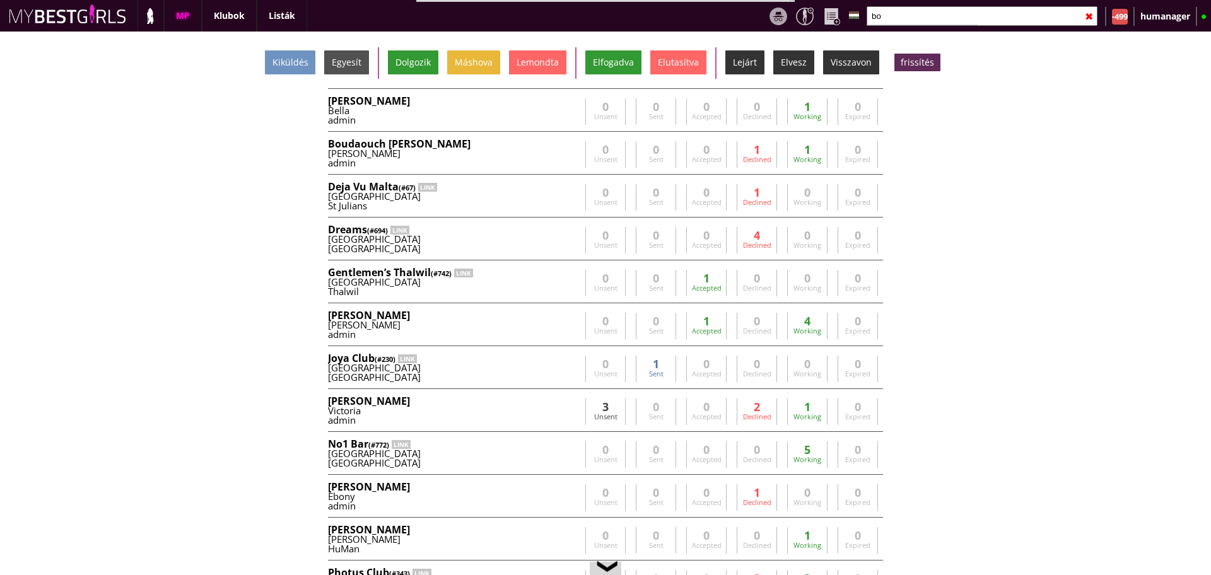
type input "b"
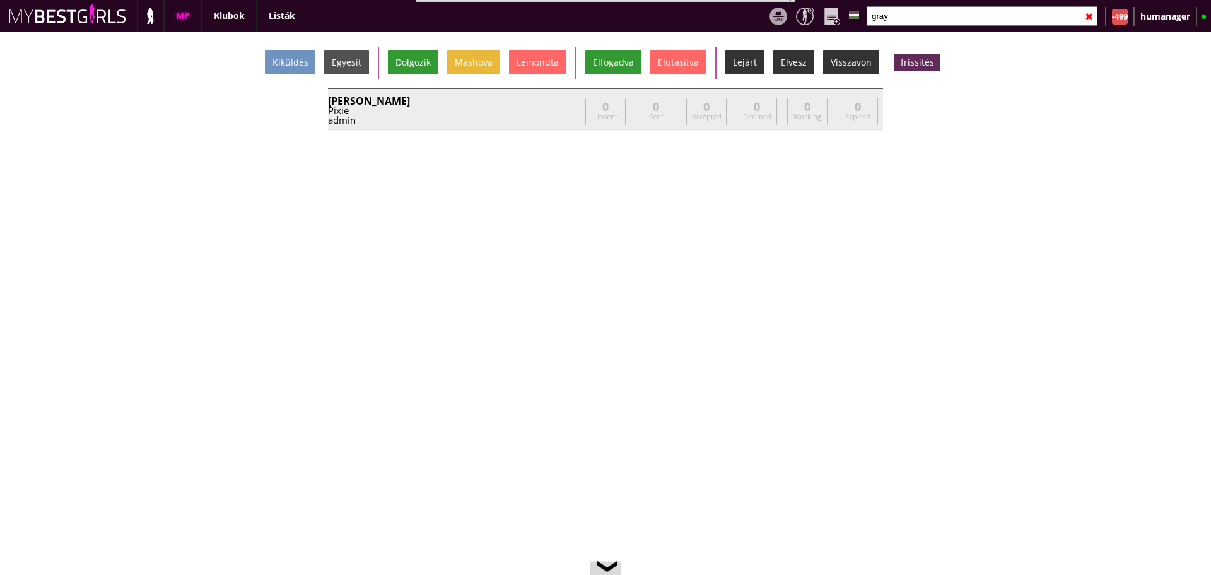
type input "gray"
click at [520, 98] on div "Gray Jessica" at bounding box center [454, 101] width 252 height 10
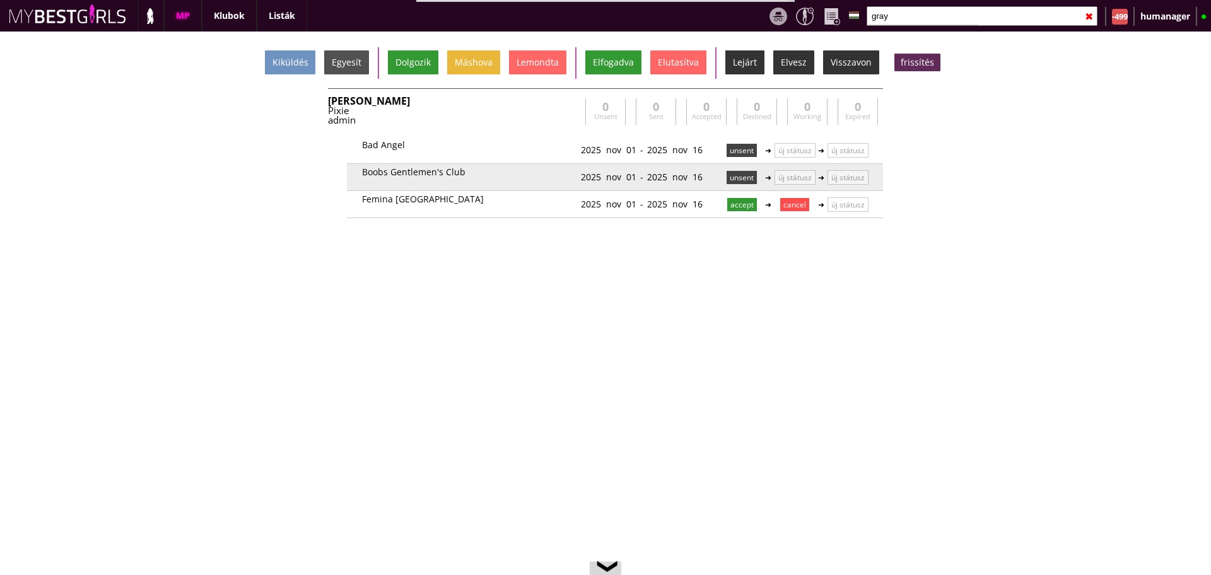
click at [726, 177] on p "unsent" at bounding box center [741, 177] width 30 height 13
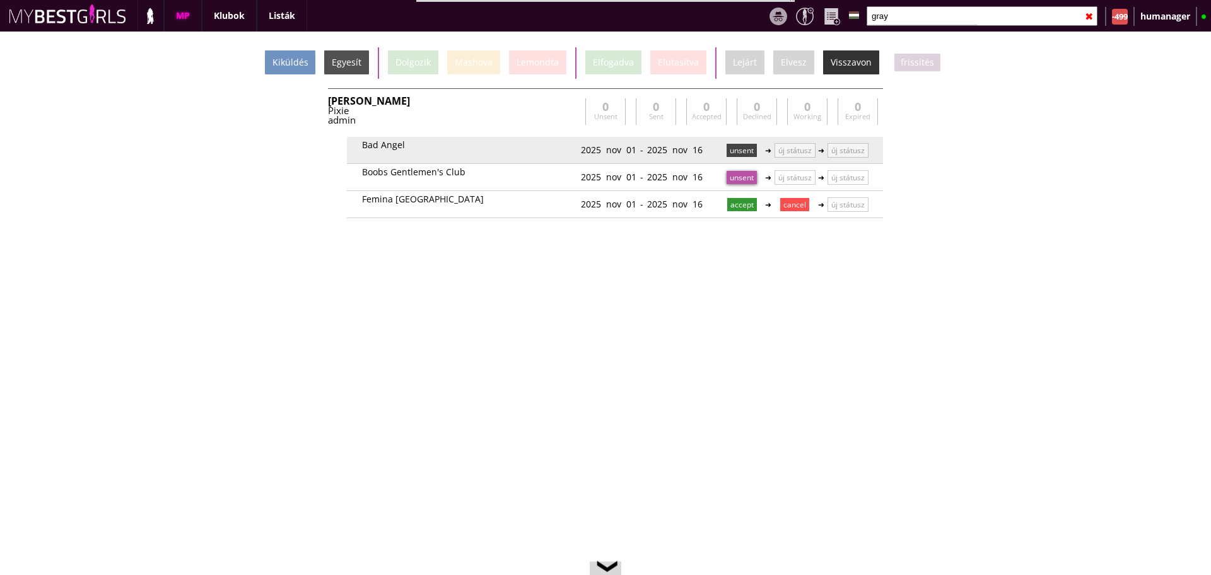
click at [727, 148] on p "unsent" at bounding box center [741, 150] width 30 height 13
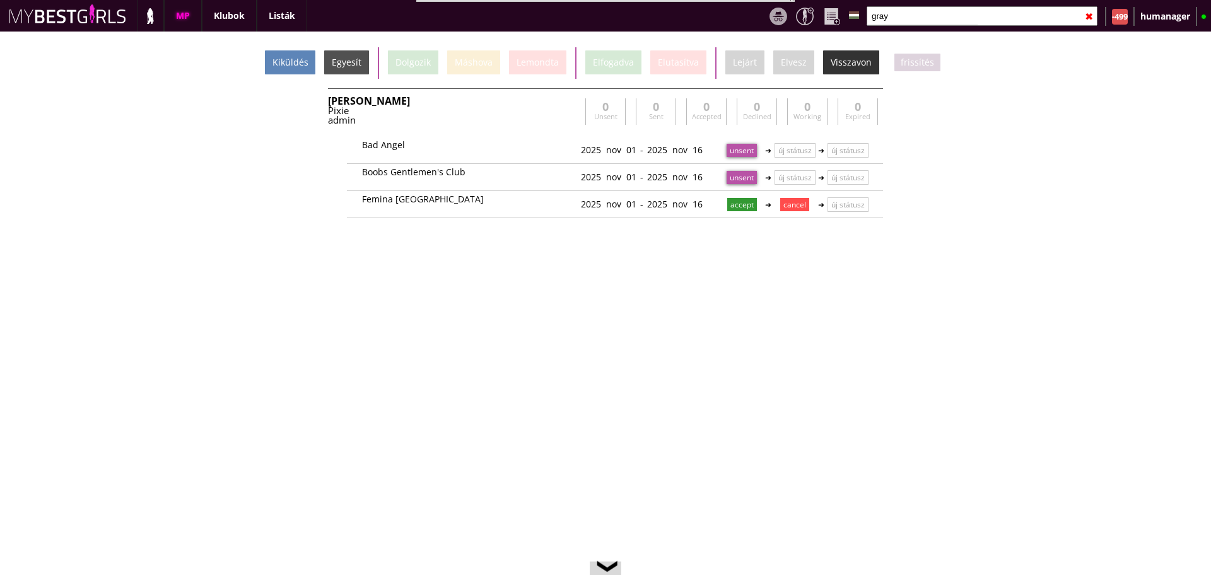
click at [294, 60] on div "Kiküldés" at bounding box center [290, 62] width 50 height 24
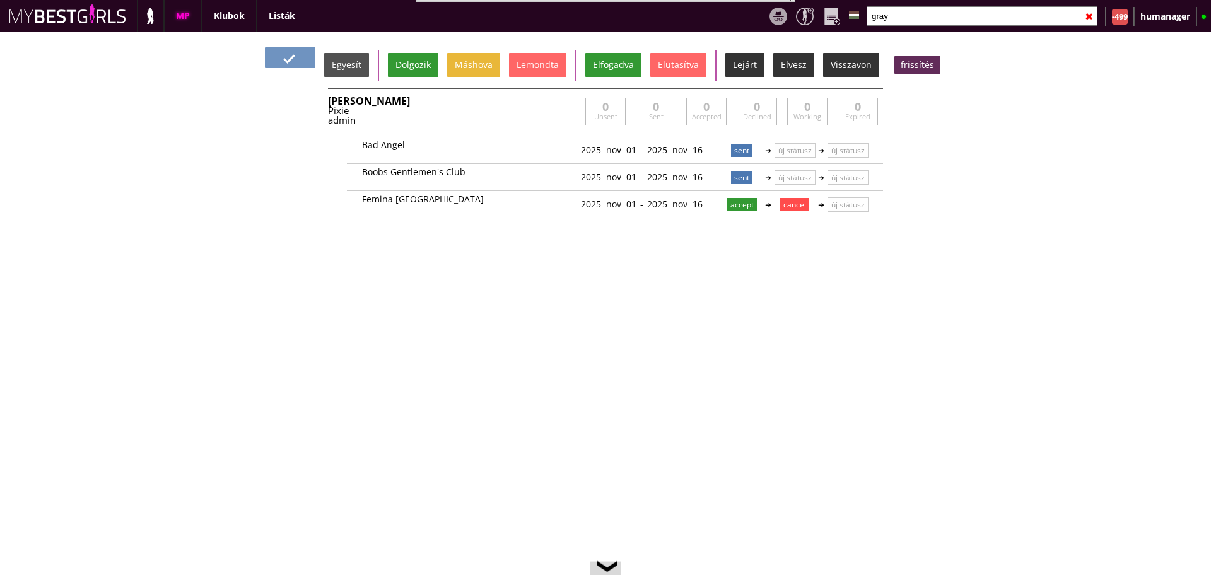
click at [922, 18] on input "gray" at bounding box center [981, 16] width 231 height 20
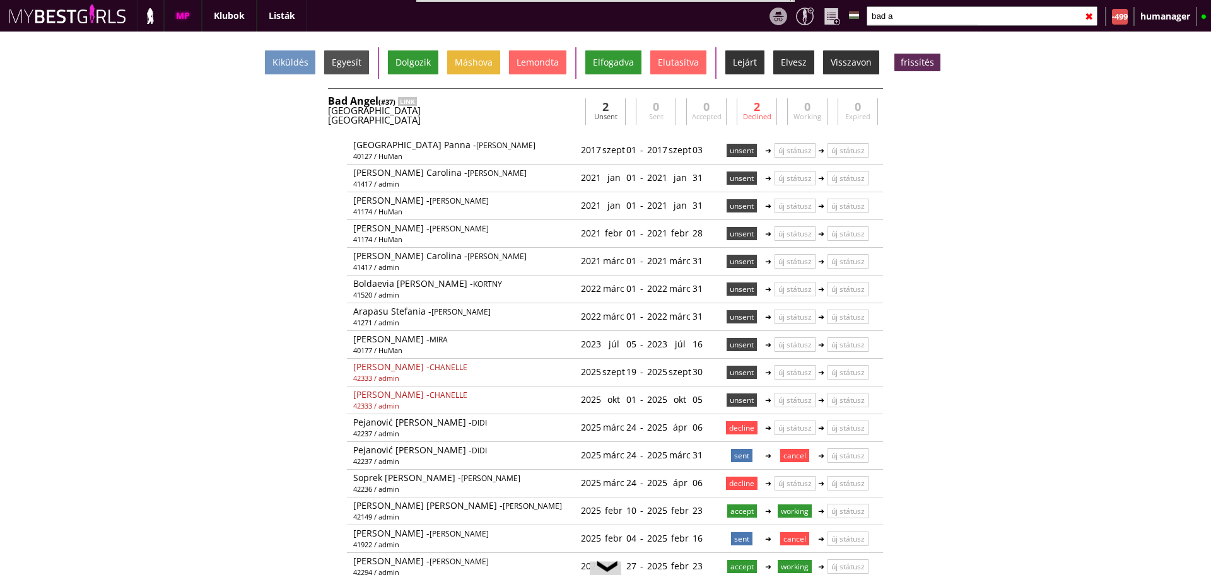
type input "bad a"
click at [504, 102] on div "Bad Angel (#37) LINK" at bounding box center [454, 101] width 252 height 10
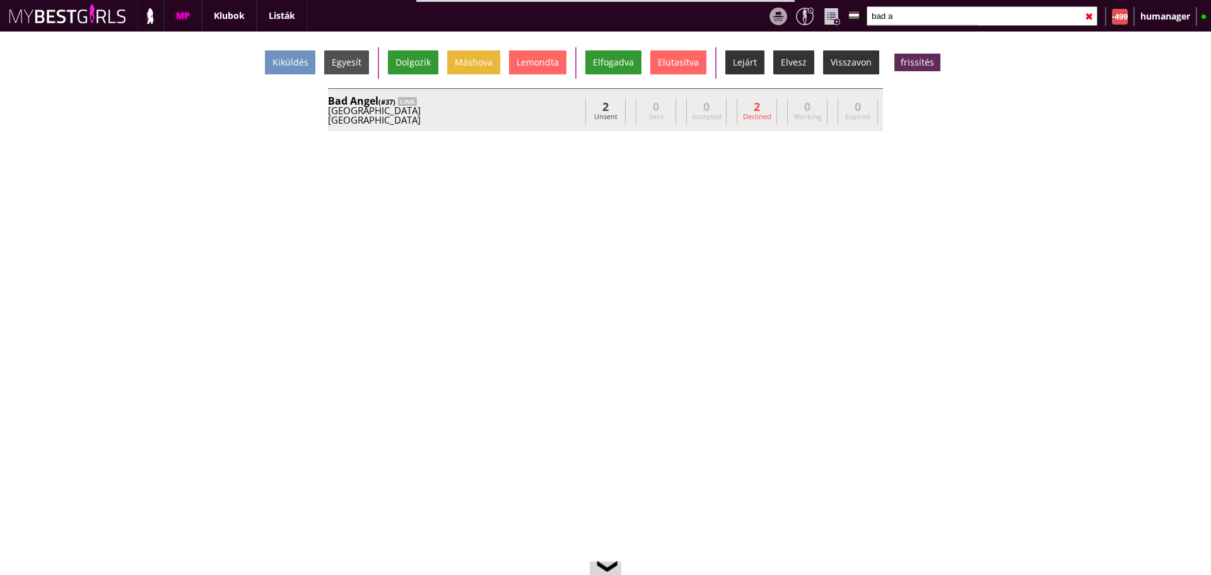
click at [504, 102] on div "Bad Angel (#37) LINK" at bounding box center [454, 101] width 252 height 10
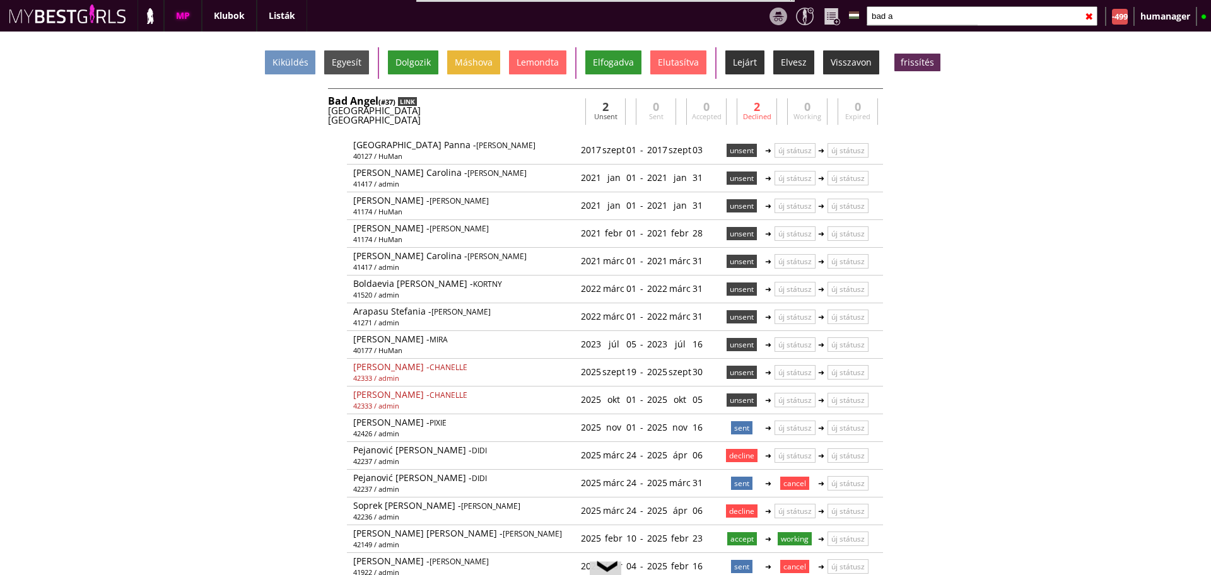
click at [405, 98] on div "LINK" at bounding box center [407, 101] width 19 height 9
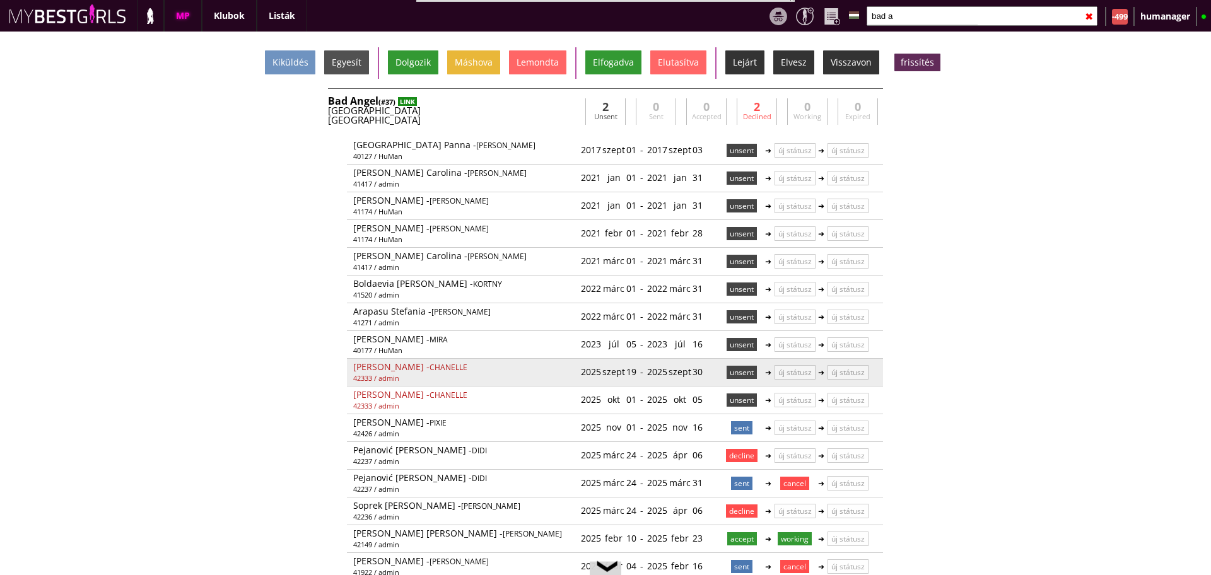
scroll to position [28, 0]
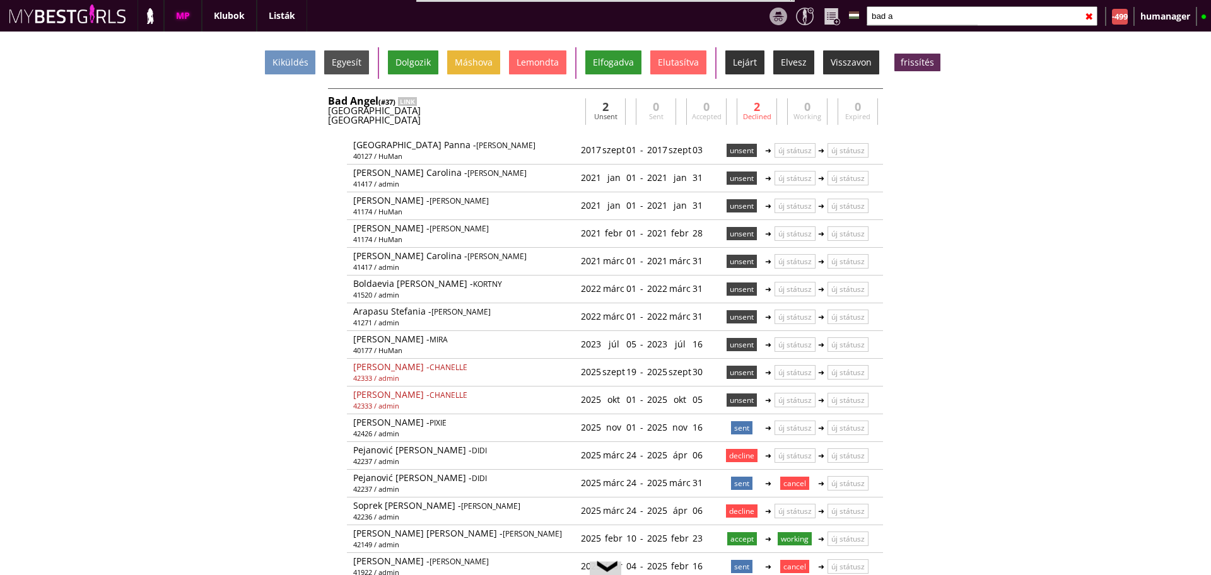
click at [920, 20] on input "bad a" at bounding box center [981, 16] width 231 height 20
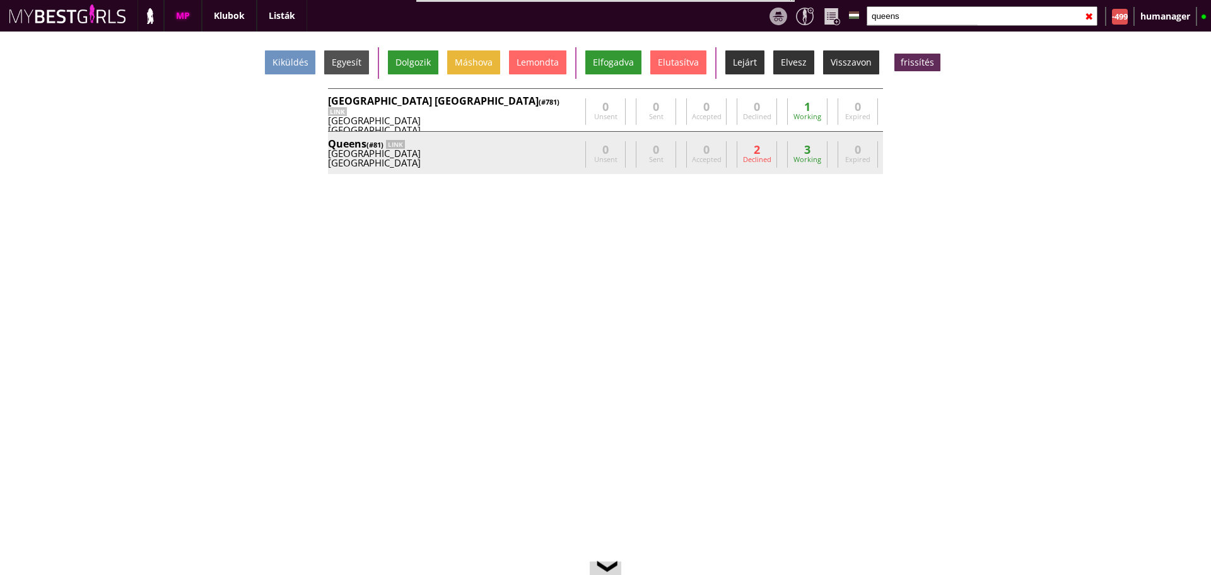
click at [540, 164] on div "Munich" at bounding box center [454, 162] width 252 height 9
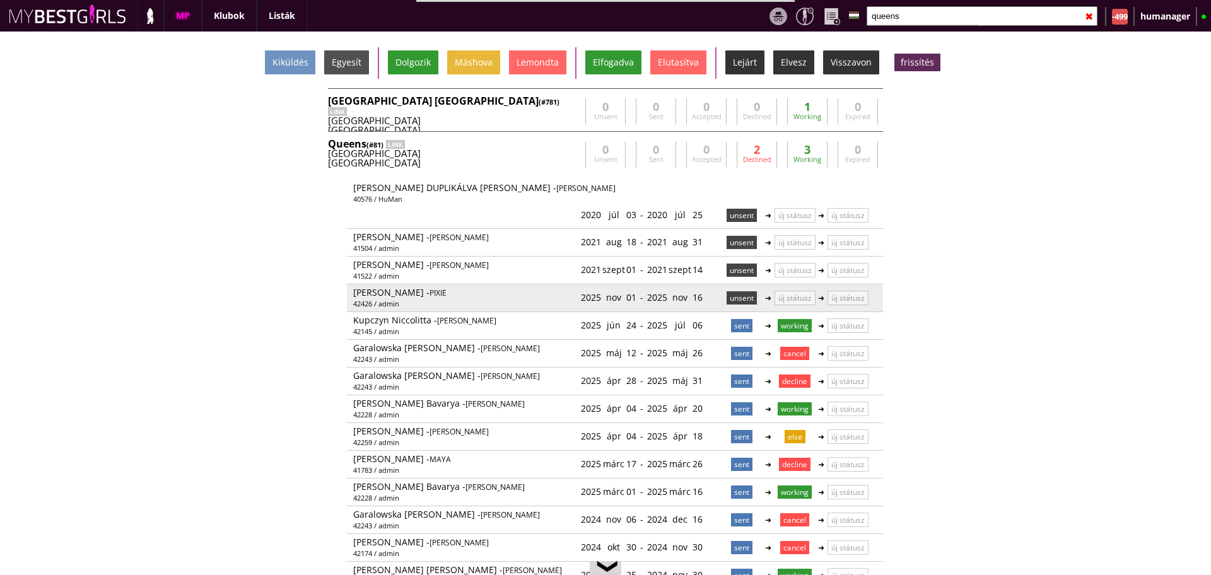
click at [750, 293] on p "unsent" at bounding box center [741, 297] width 30 height 13
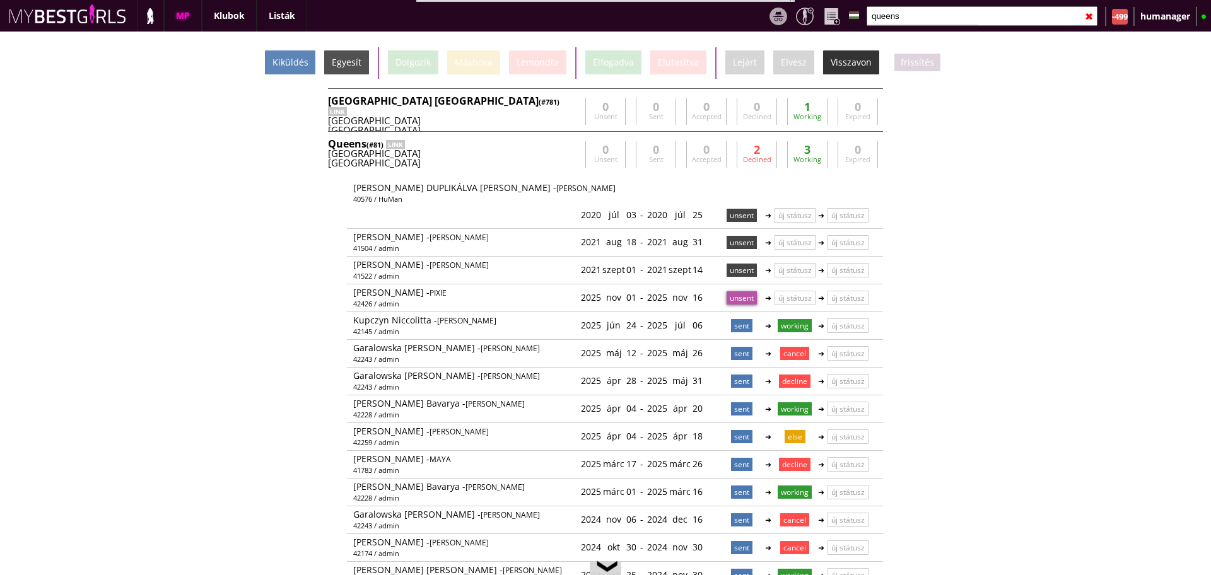
click at [289, 72] on div "Kiküldés" at bounding box center [290, 62] width 50 height 24
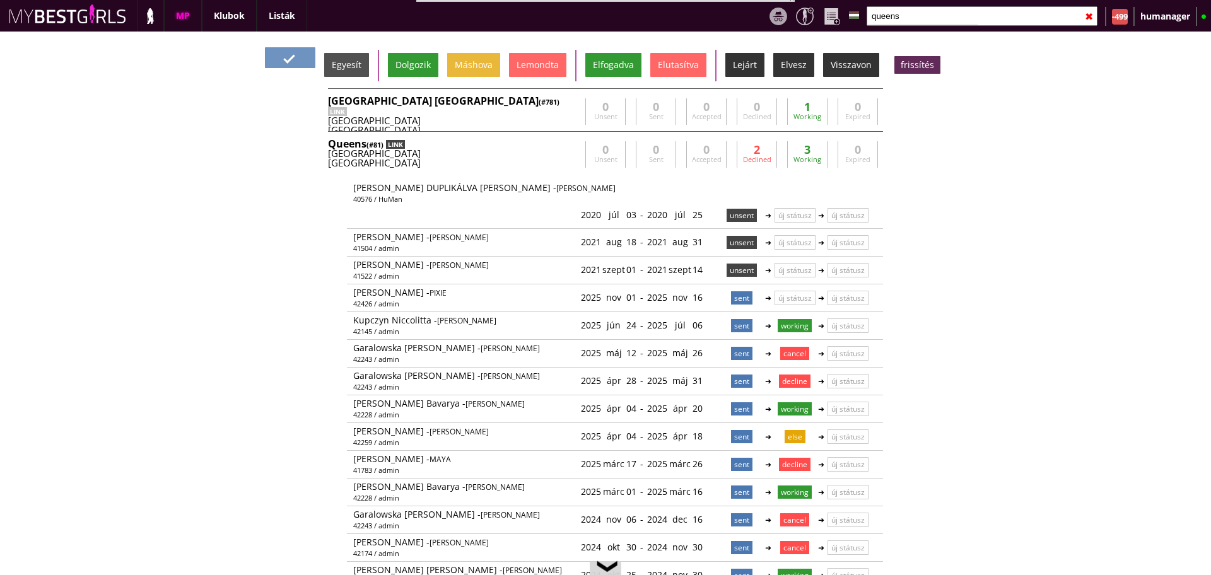
click at [400, 148] on div "LINK" at bounding box center [395, 144] width 19 height 9
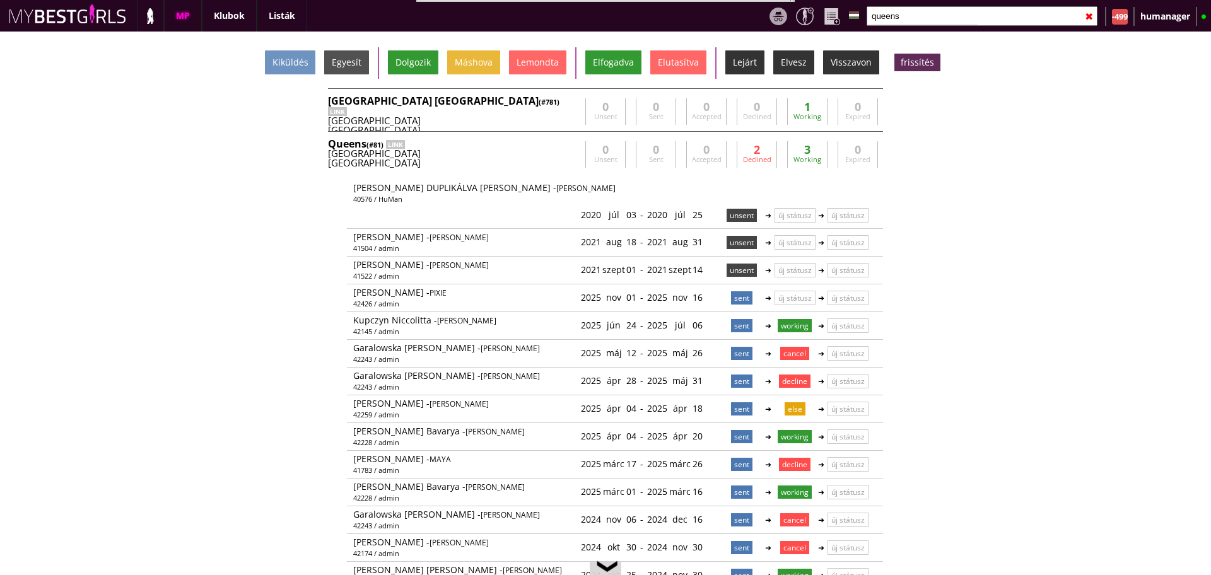
click at [941, 20] on input "queens" at bounding box center [981, 16] width 231 height 20
click at [400, 146] on div "LINK" at bounding box center [395, 144] width 19 height 9
click at [897, 12] on input "queens" at bounding box center [981, 16] width 231 height 20
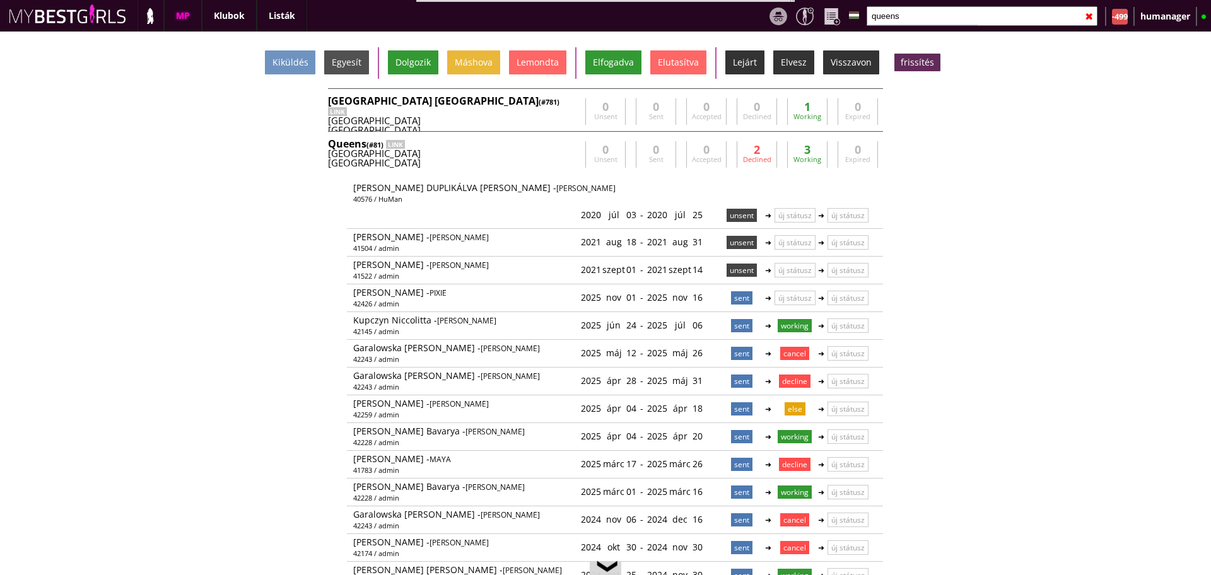
click at [897, 12] on input "queens" at bounding box center [981, 16] width 231 height 20
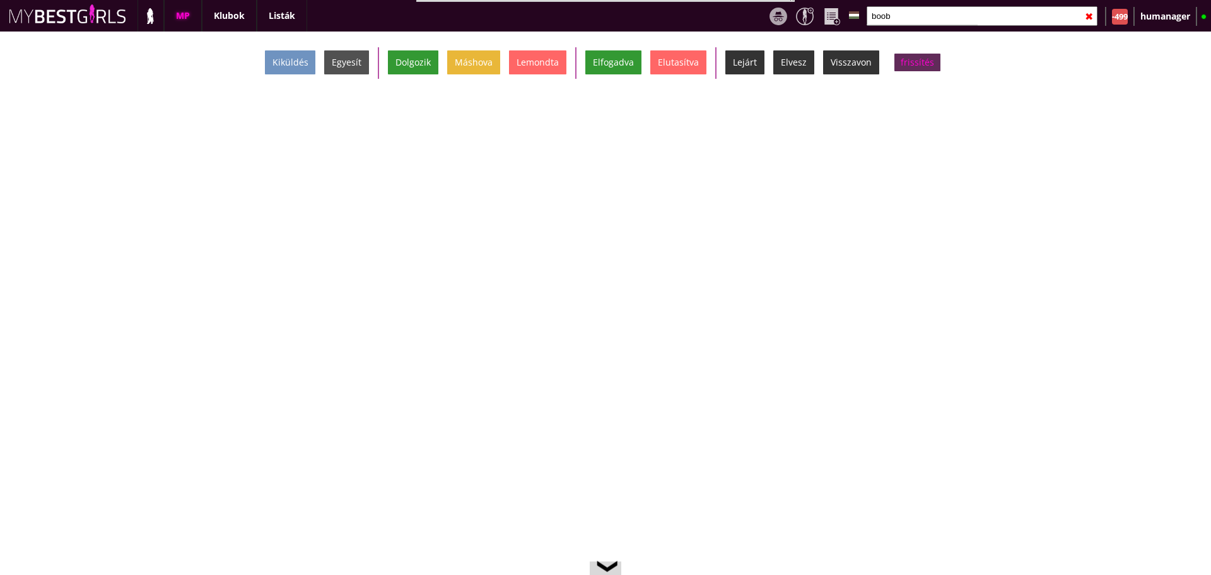
click at [909, 65] on div "frissítés" at bounding box center [917, 63] width 46 height 18
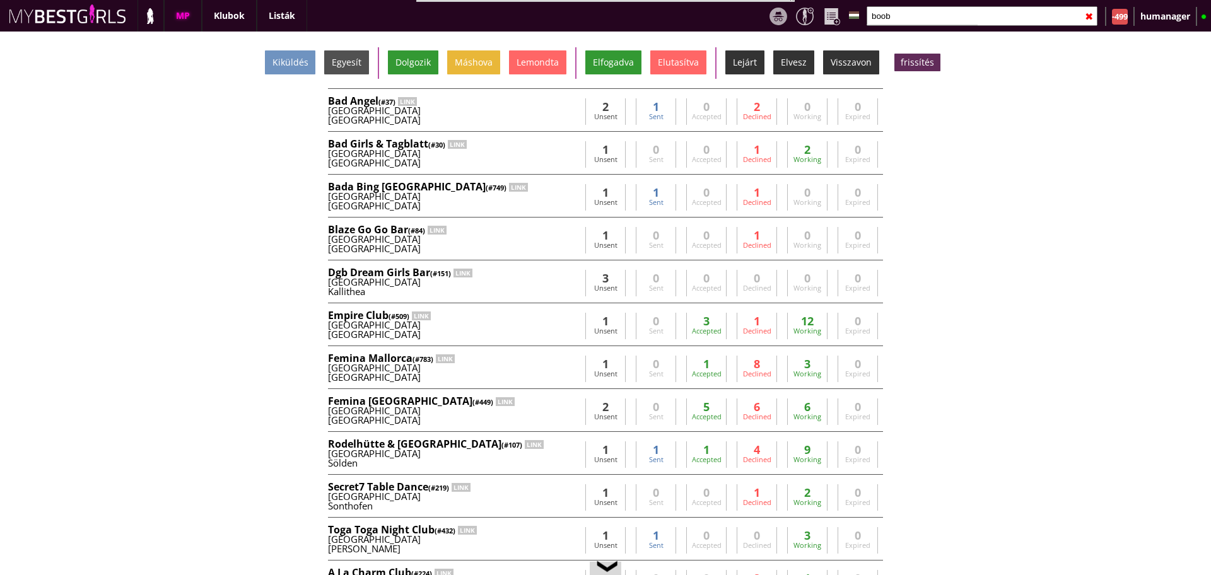
click at [903, 21] on input "boob" at bounding box center [981, 16] width 231 height 20
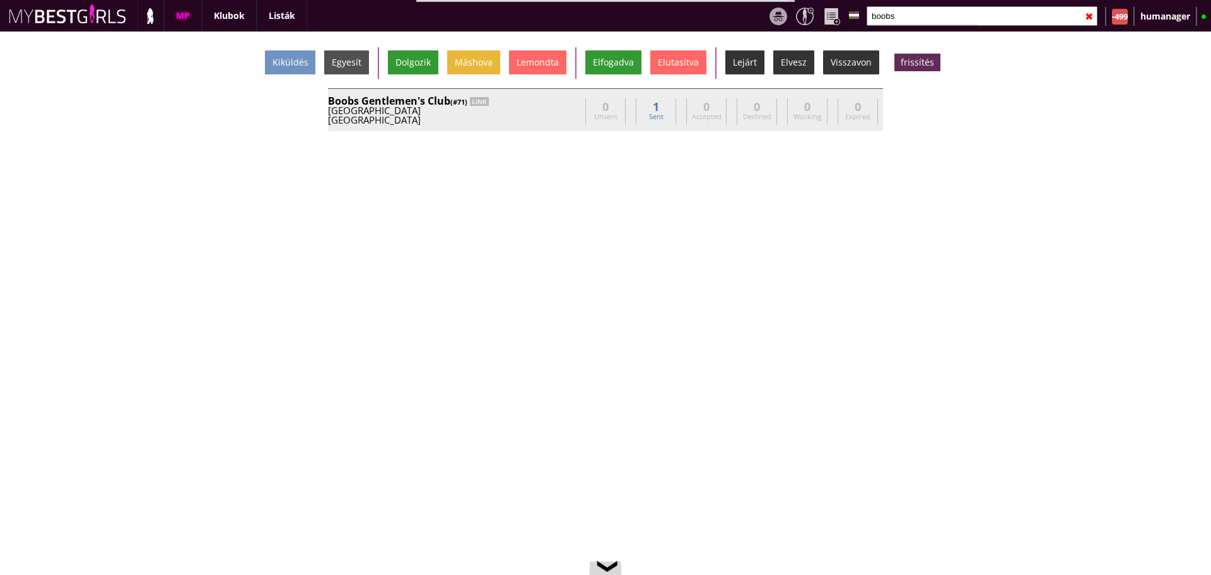
click at [496, 120] on div "Munich" at bounding box center [454, 119] width 252 height 9
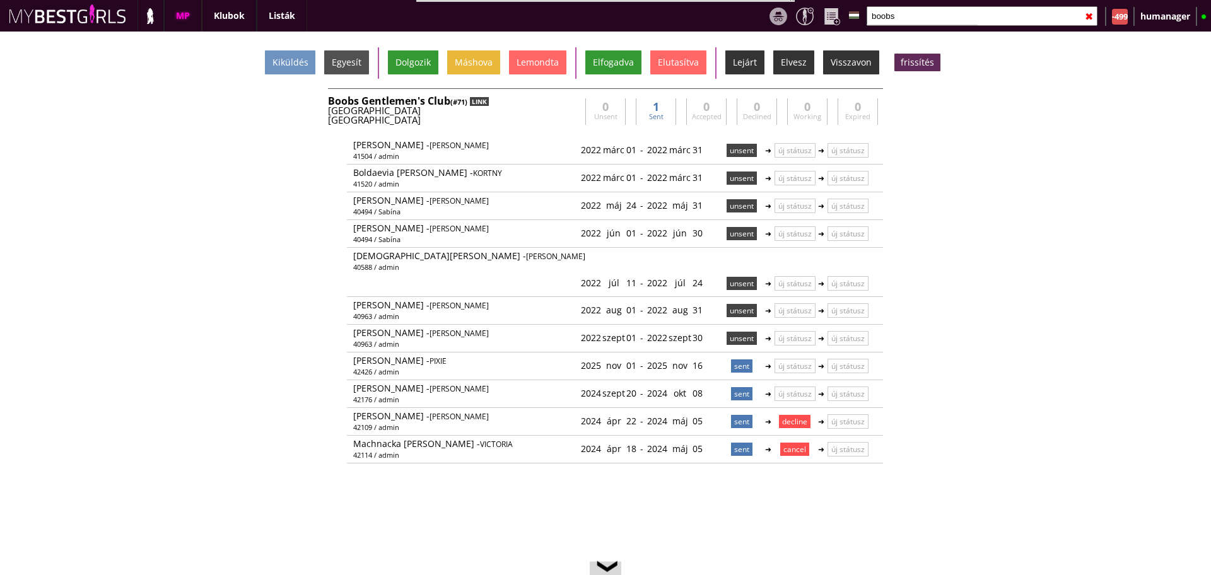
click at [478, 98] on div "LINK" at bounding box center [479, 101] width 19 height 9
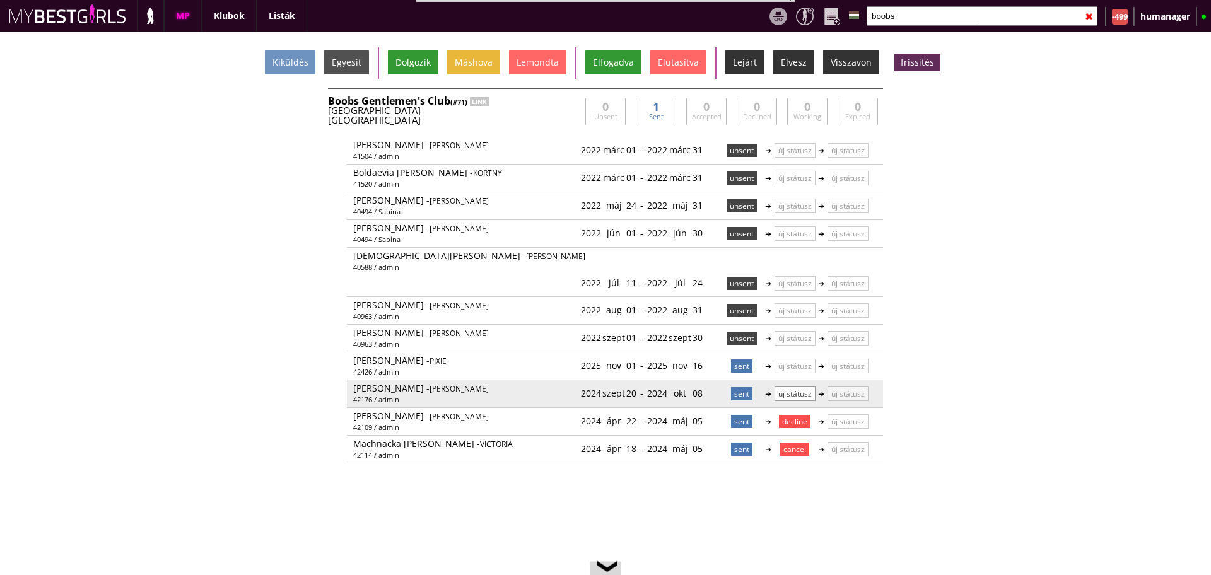
click at [792, 387] on p "új státusz" at bounding box center [794, 394] width 41 height 15
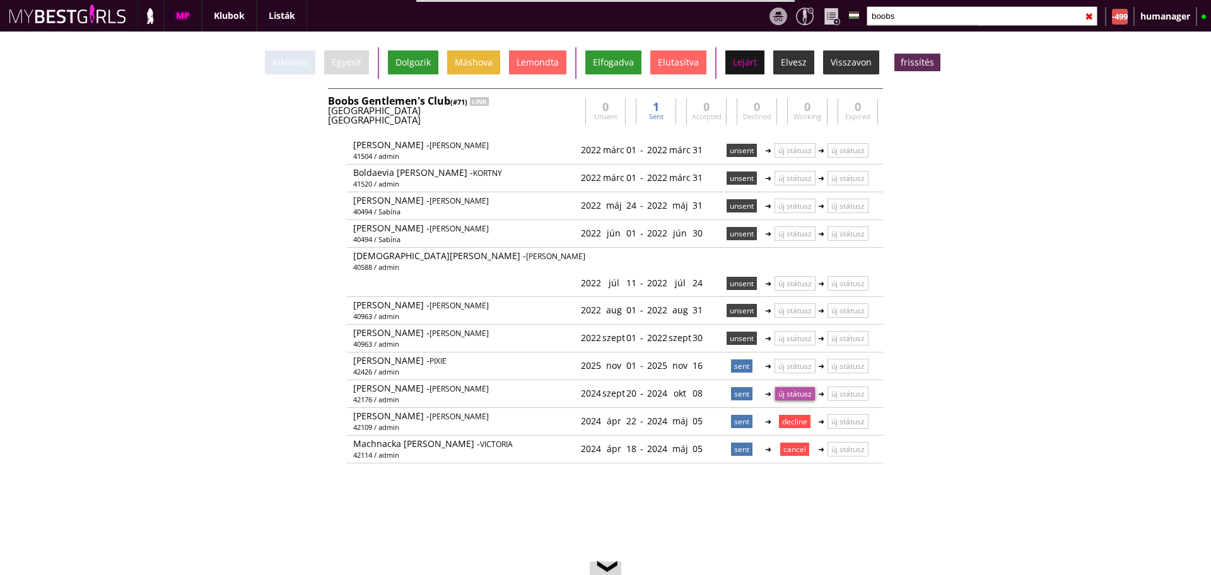
click at [749, 67] on div "Lejárt" at bounding box center [744, 62] width 39 height 24
click at [557, 106] on div "Germany" at bounding box center [454, 110] width 252 height 9
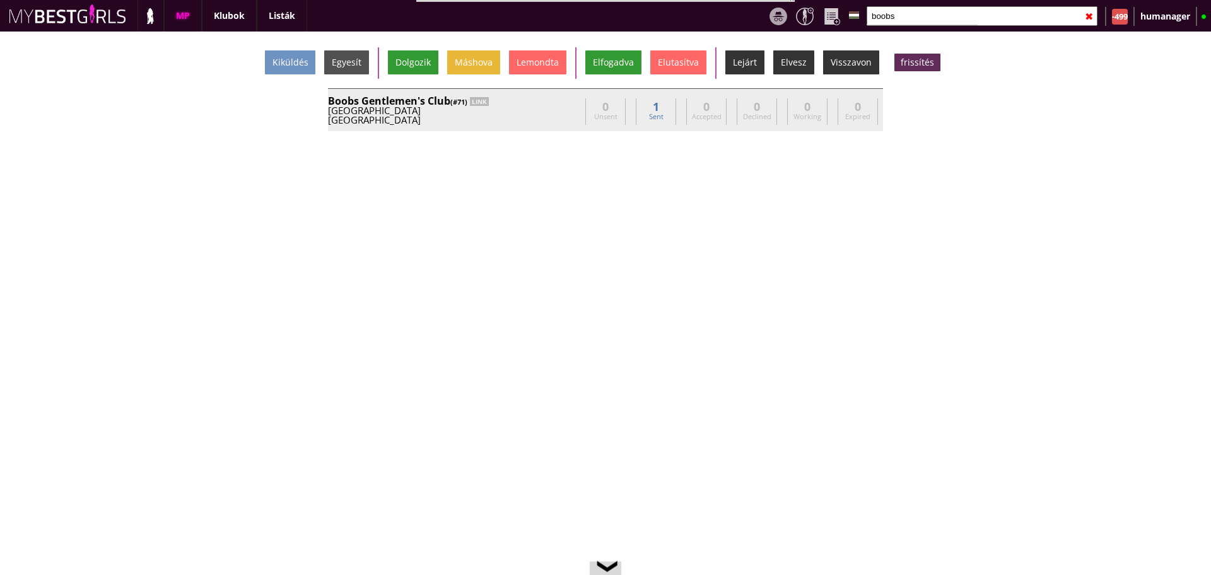
click at [557, 106] on div "Germany" at bounding box center [454, 110] width 252 height 9
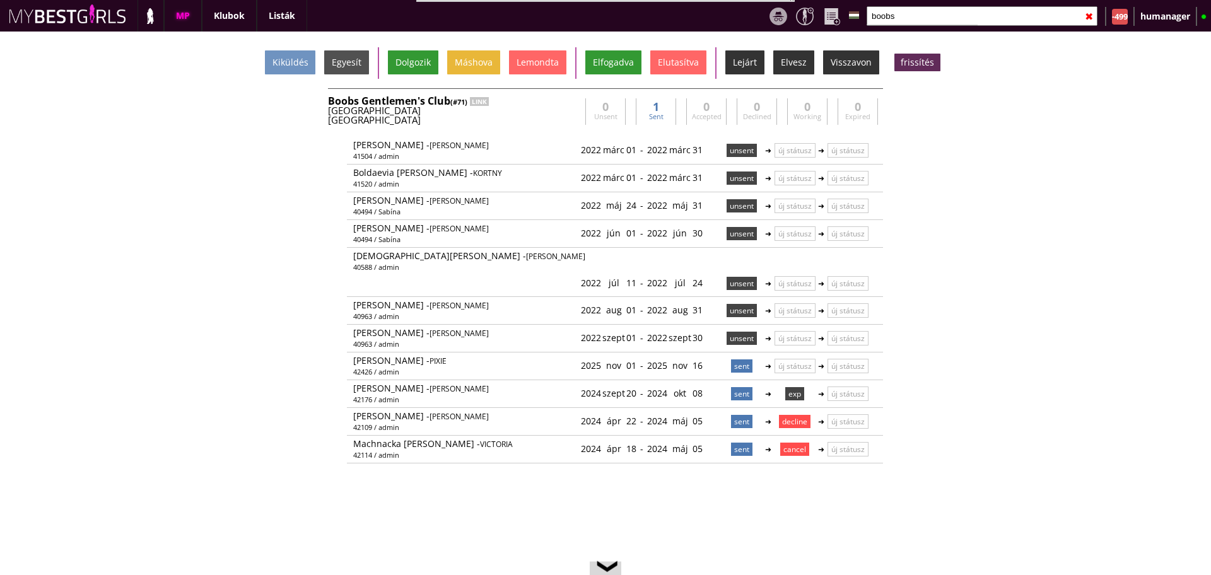
click at [898, 7] on input "boobs" at bounding box center [981, 16] width 231 height 20
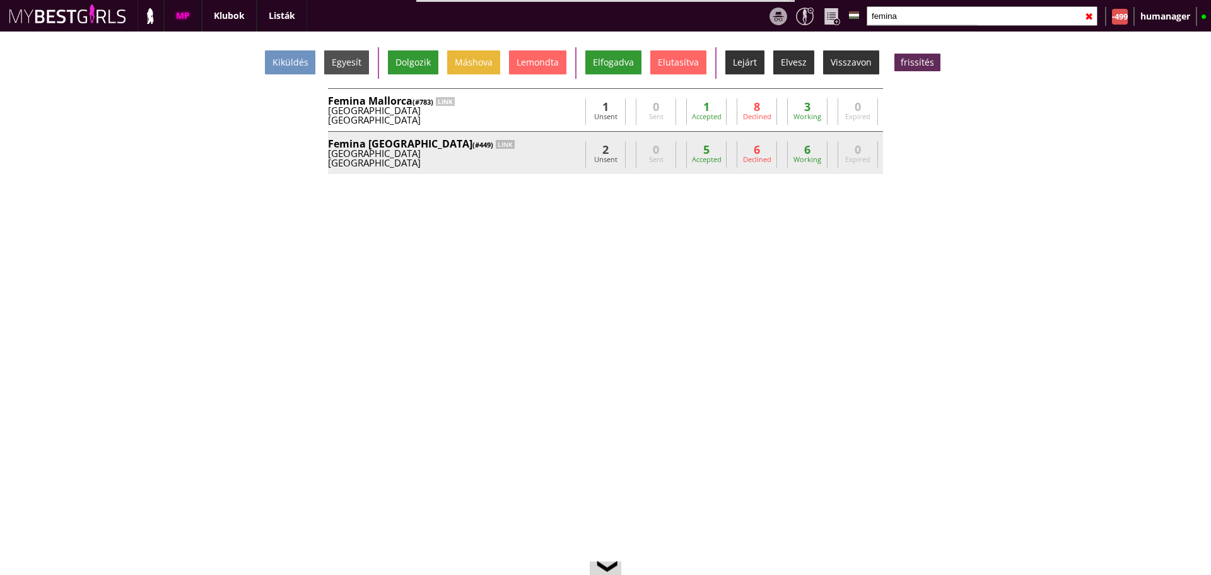
type input "femina"
click at [522, 164] on div "Munich" at bounding box center [454, 162] width 252 height 9
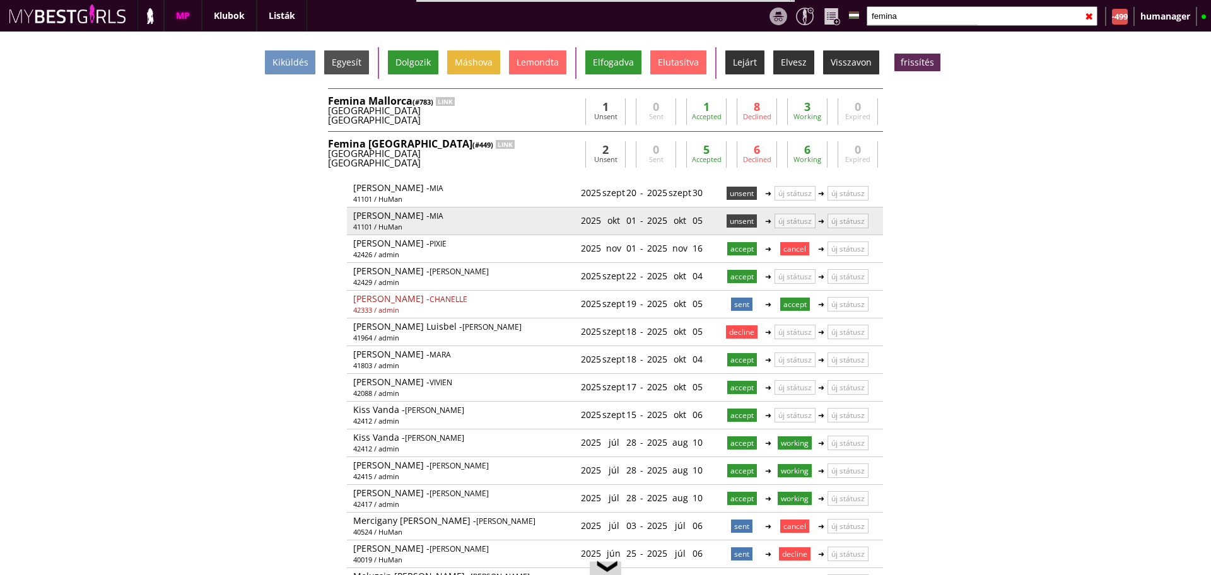
click at [728, 216] on p "unsent" at bounding box center [741, 220] width 30 height 13
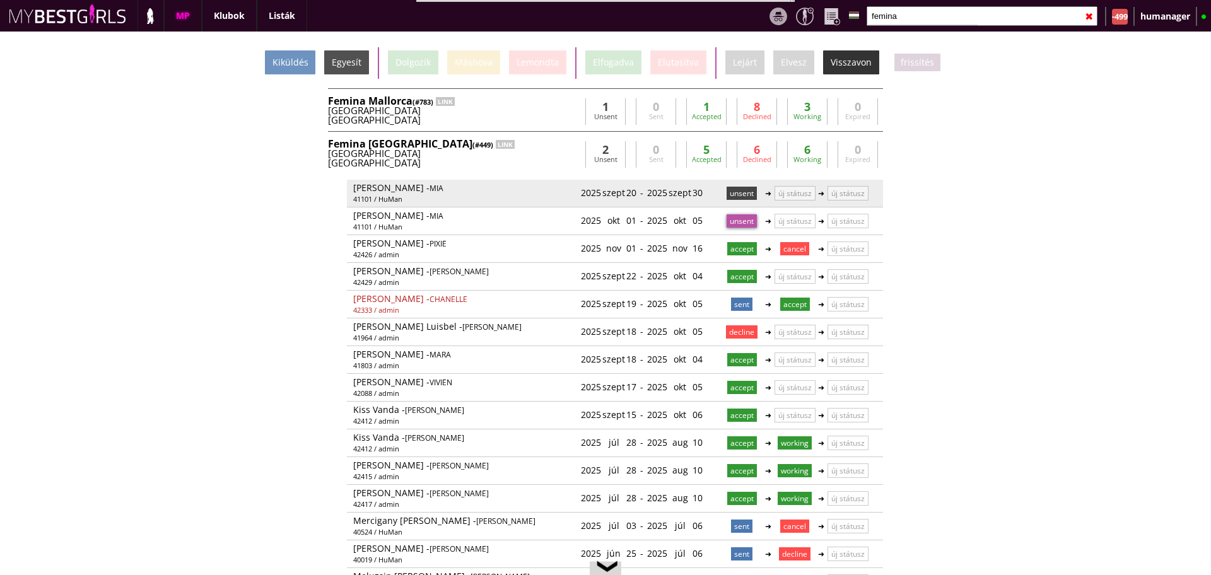
click at [734, 190] on p "unsent" at bounding box center [741, 193] width 30 height 13
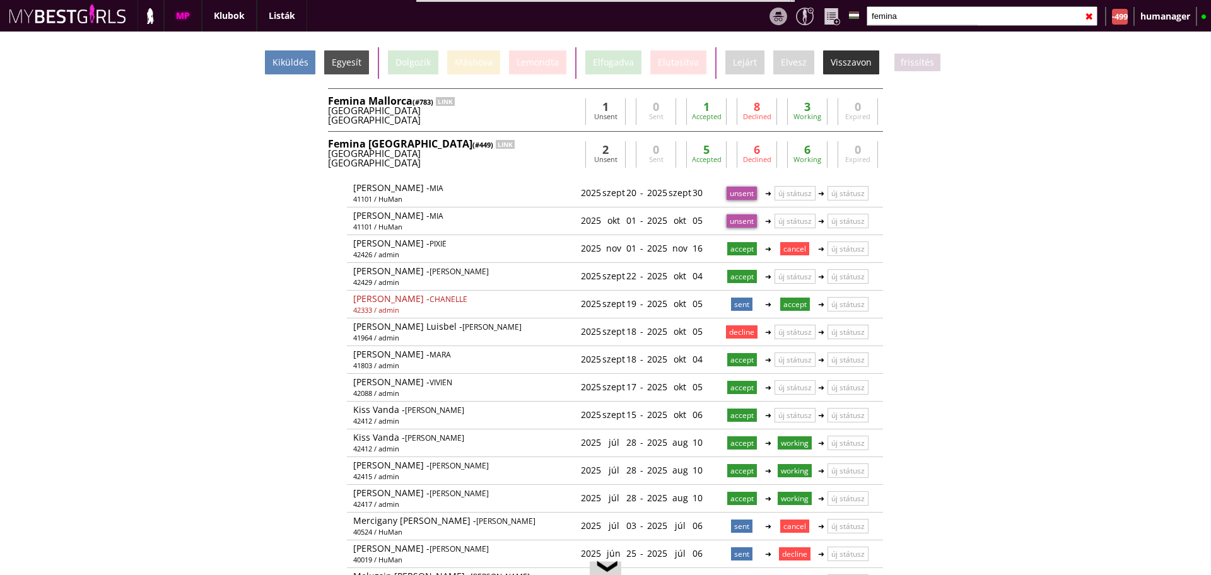
click at [288, 67] on div "Kiküldés" at bounding box center [290, 62] width 50 height 24
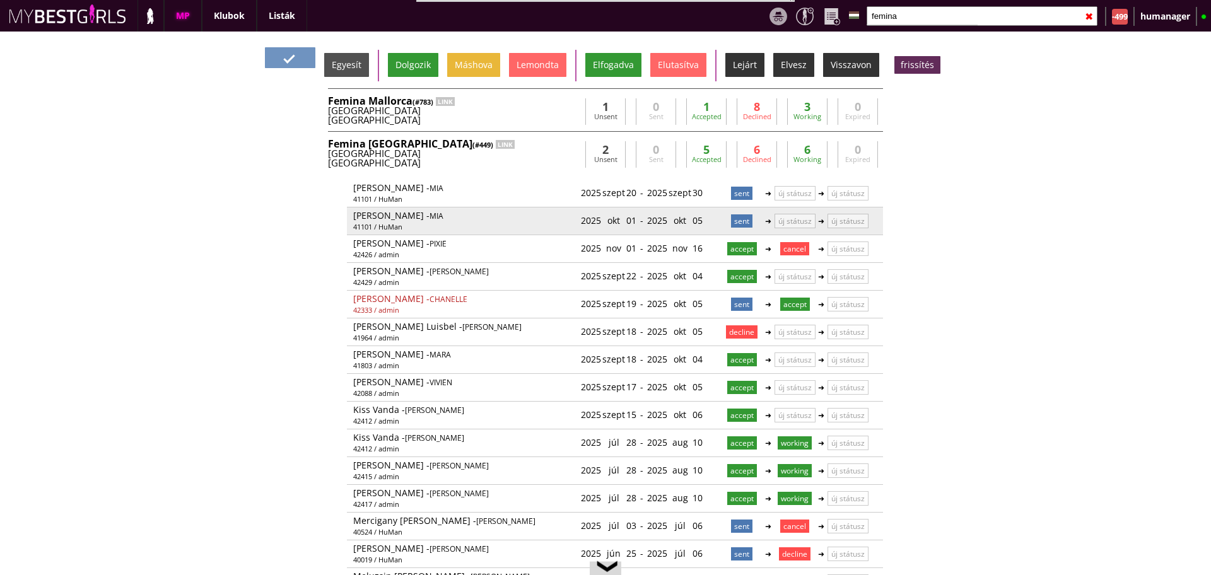
click at [744, 225] on p "sent" at bounding box center [741, 220] width 21 height 13
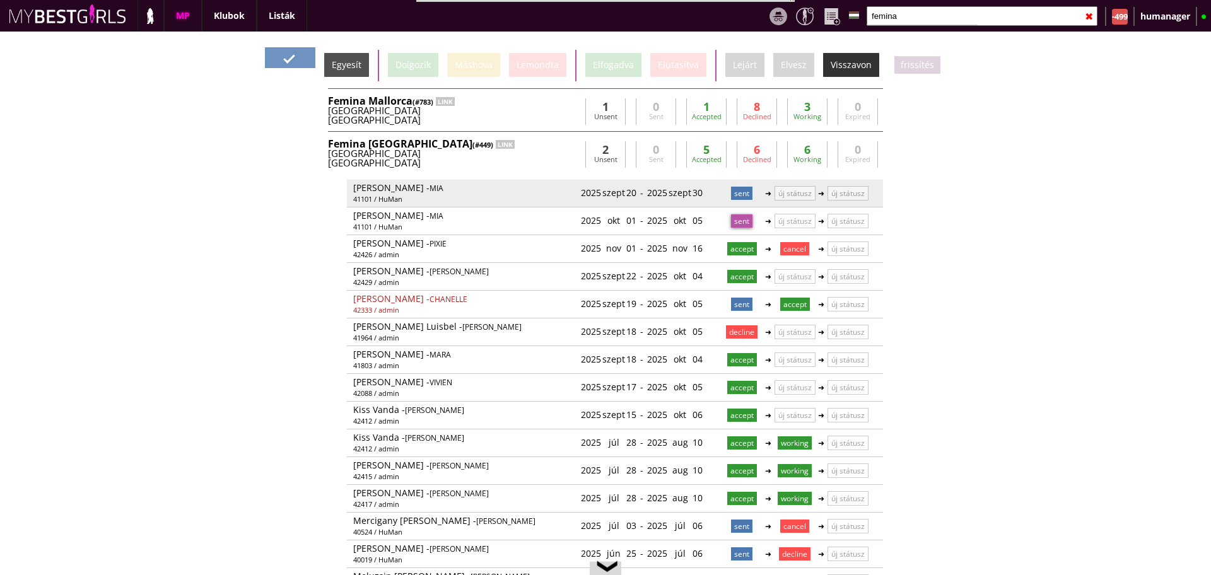
click at [733, 195] on p "sent" at bounding box center [741, 193] width 21 height 13
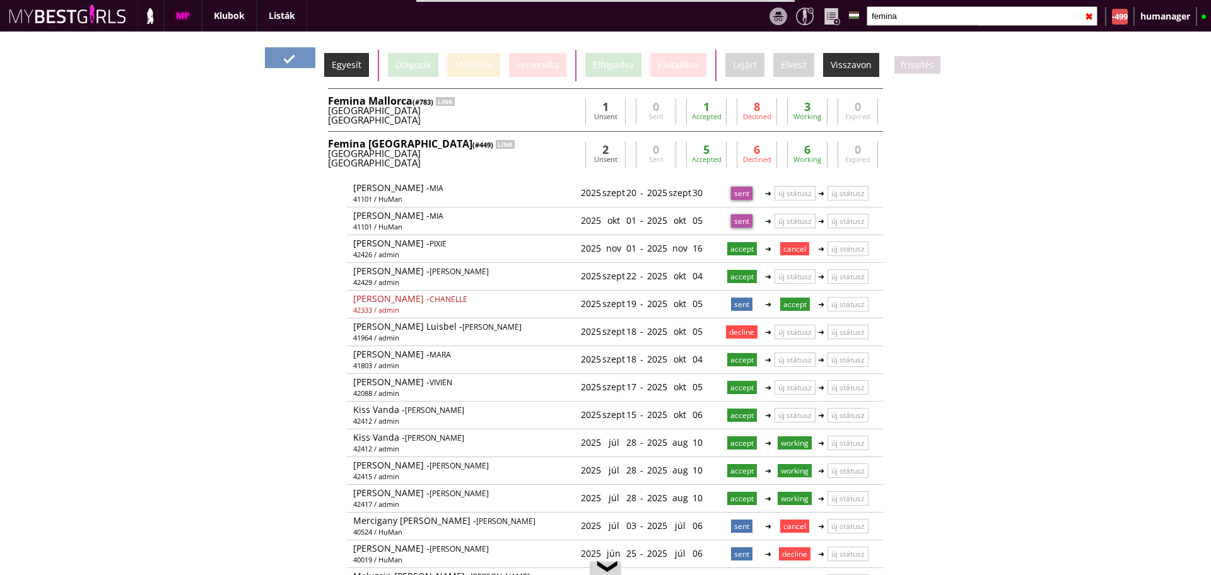
click at [359, 61] on div "Egyesít" at bounding box center [346, 65] width 45 height 24
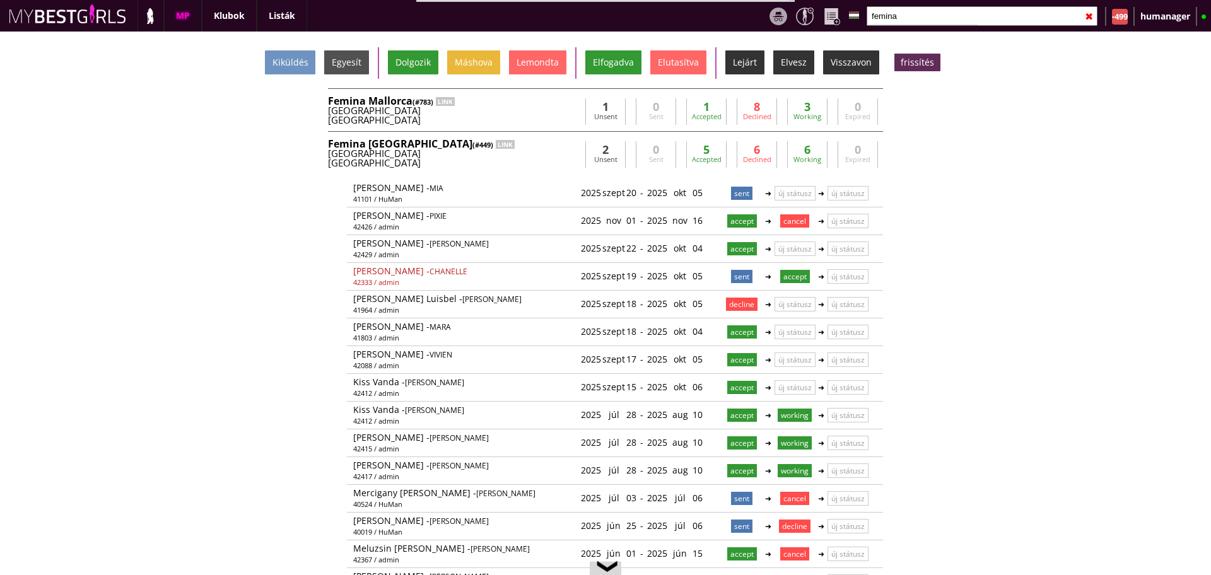
click at [905, 16] on input "femina" at bounding box center [981, 16] width 231 height 20
click at [507, 149] on div "Germany" at bounding box center [454, 153] width 252 height 9
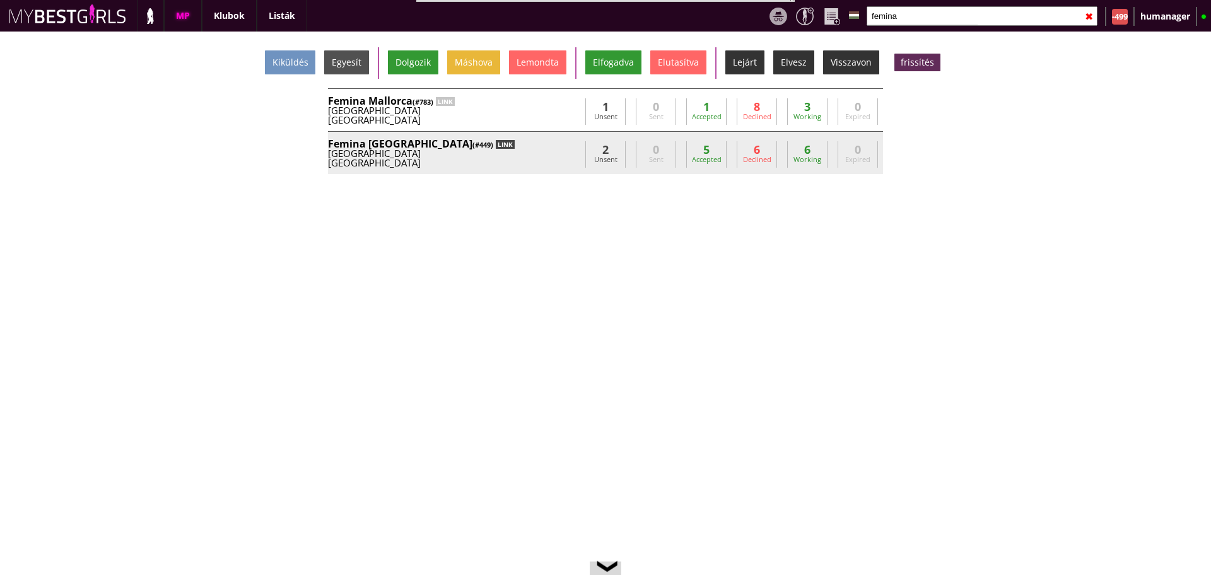
click at [496, 143] on div "LINK" at bounding box center [505, 144] width 19 height 9
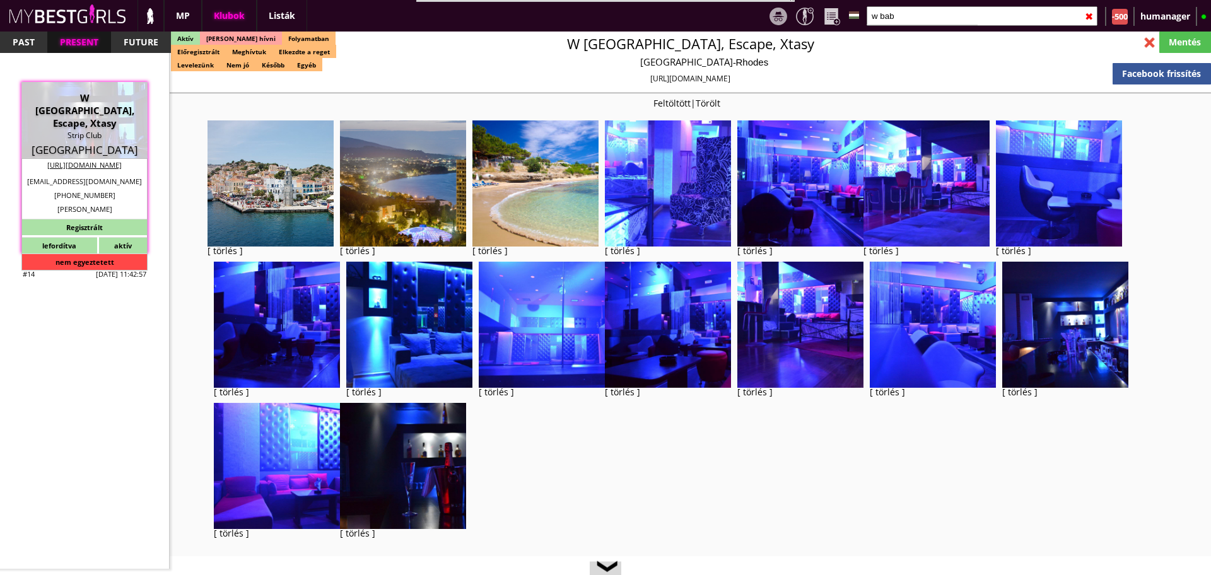
select select "reg"
select select "0"
select select "house"
select select "0"
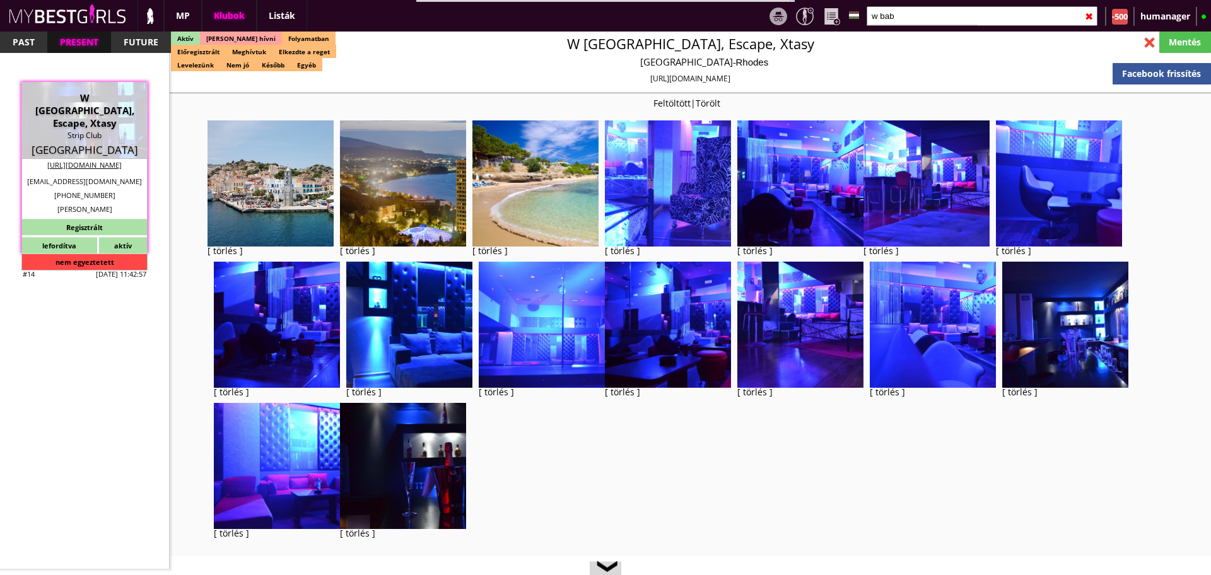
select select "weekly"
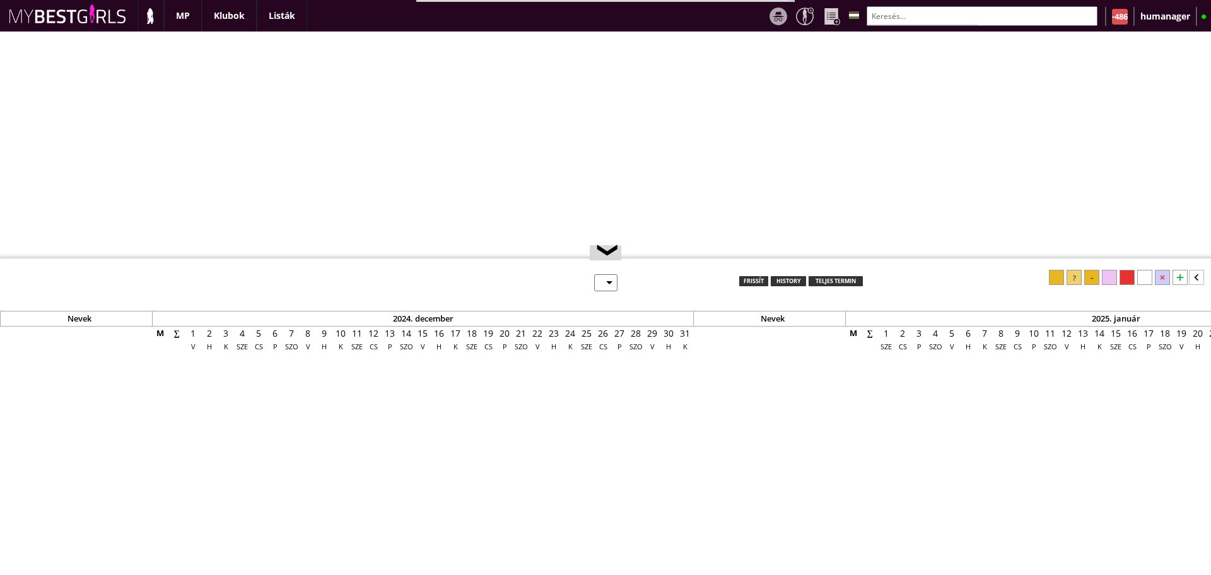
select select "0"
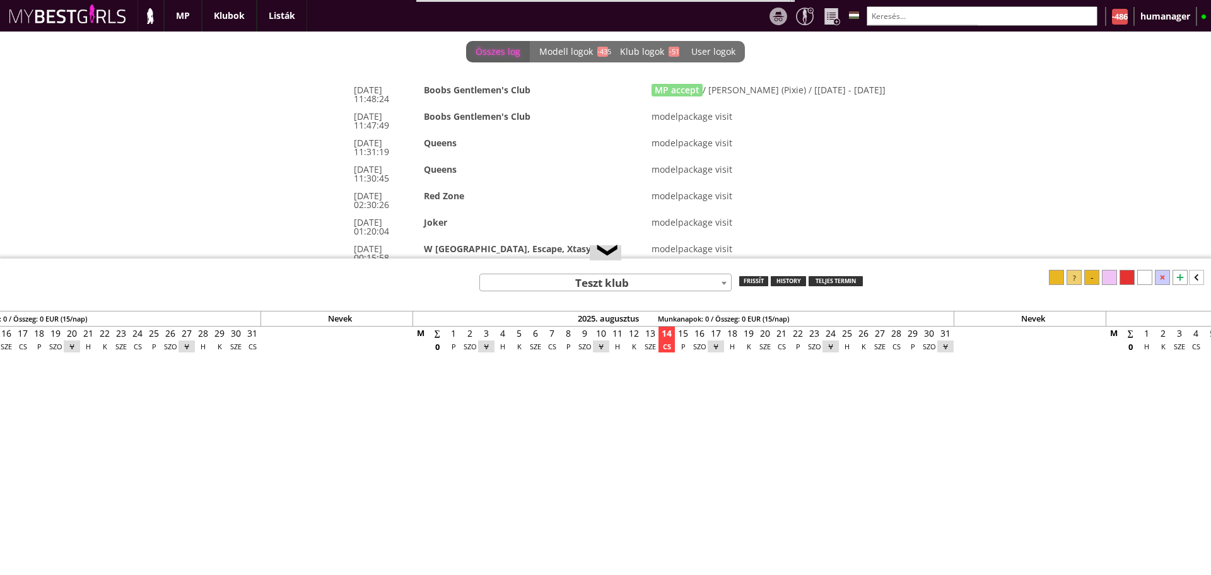
scroll to position [0, 5262]
